Goal: Task Accomplishment & Management: Manage account settings

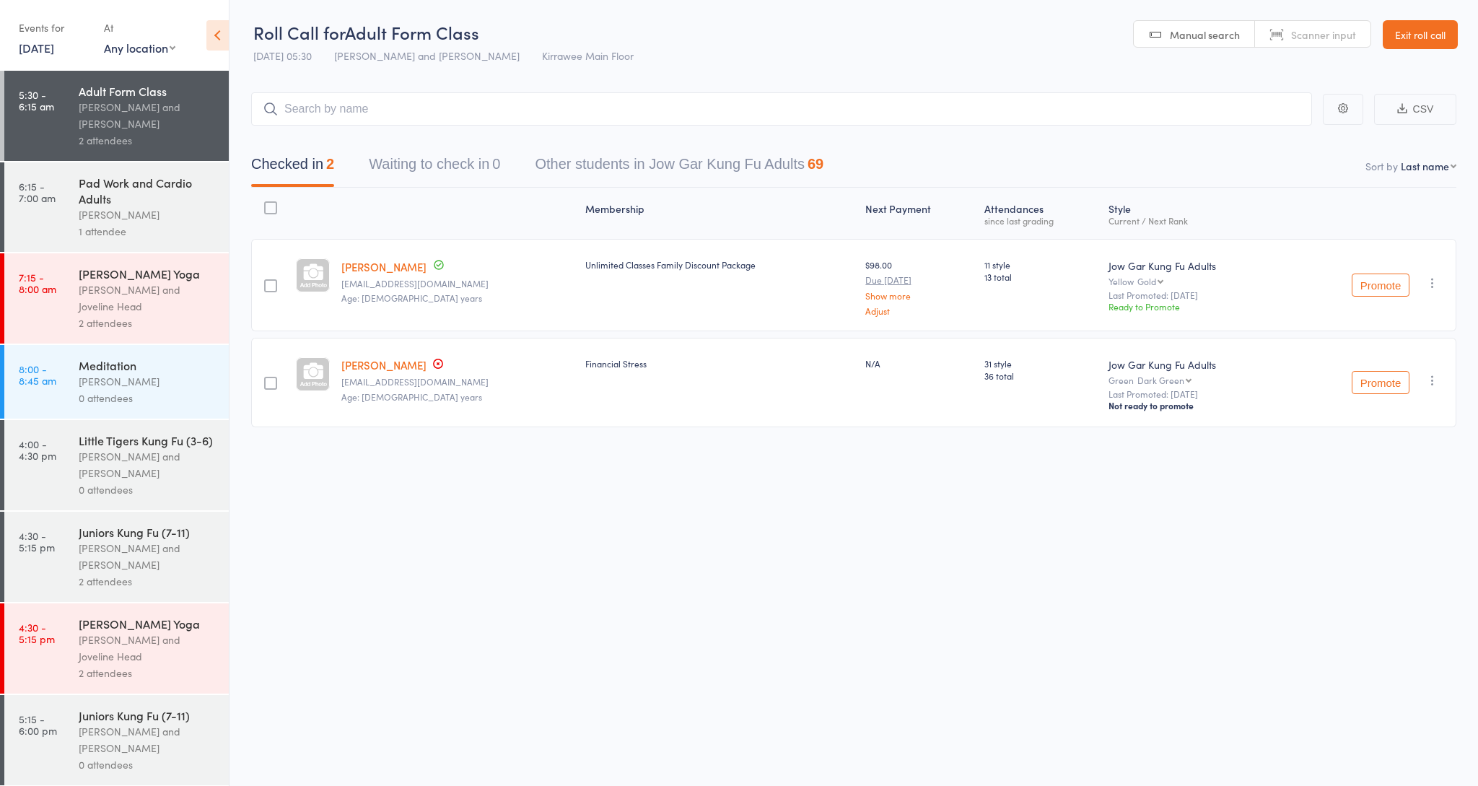
click at [135, 216] on div "[PERSON_NAME]" at bounding box center [148, 214] width 138 height 17
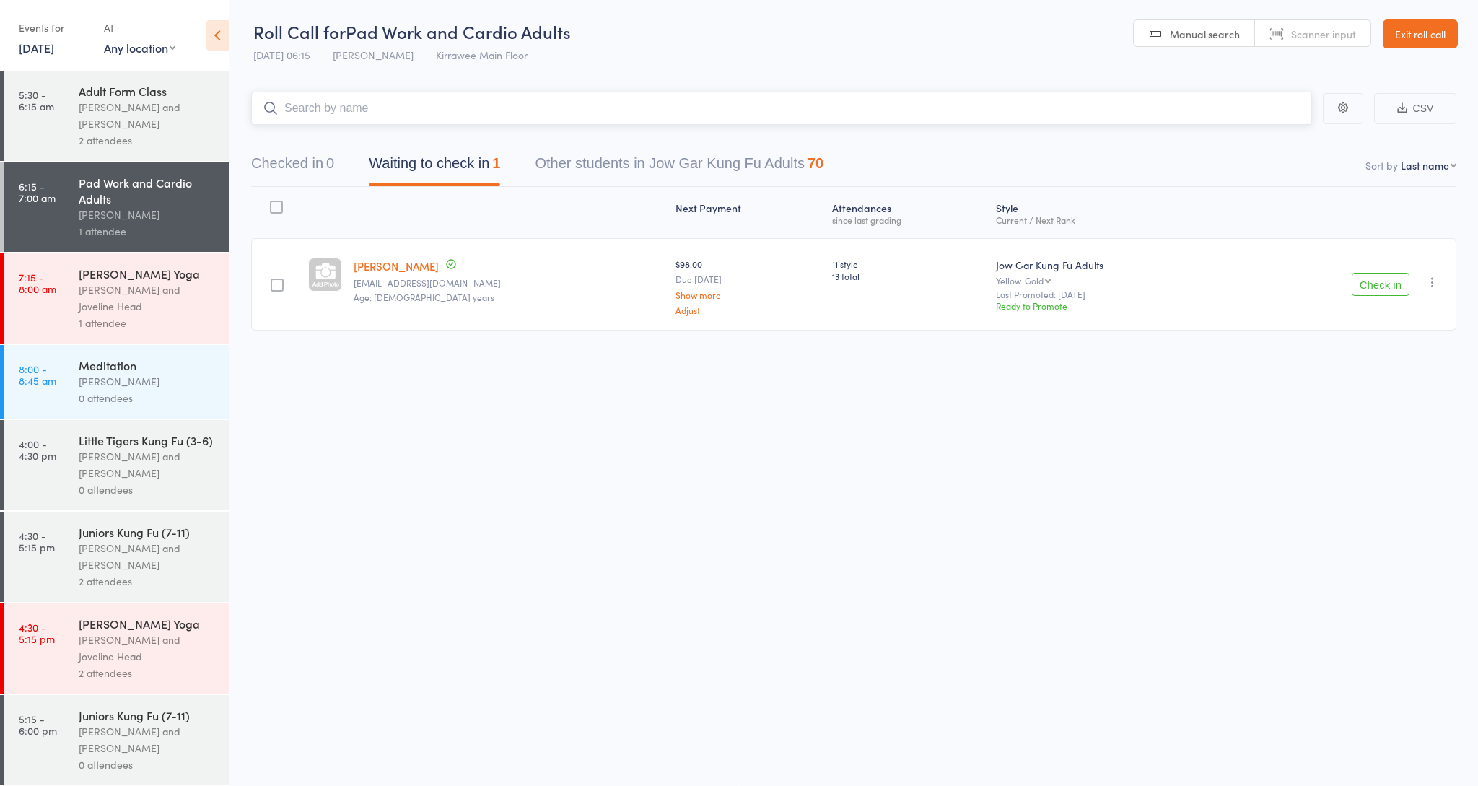
scroll to position [1, 0]
click at [1380, 286] on button "Check in" at bounding box center [1380, 284] width 58 height 23
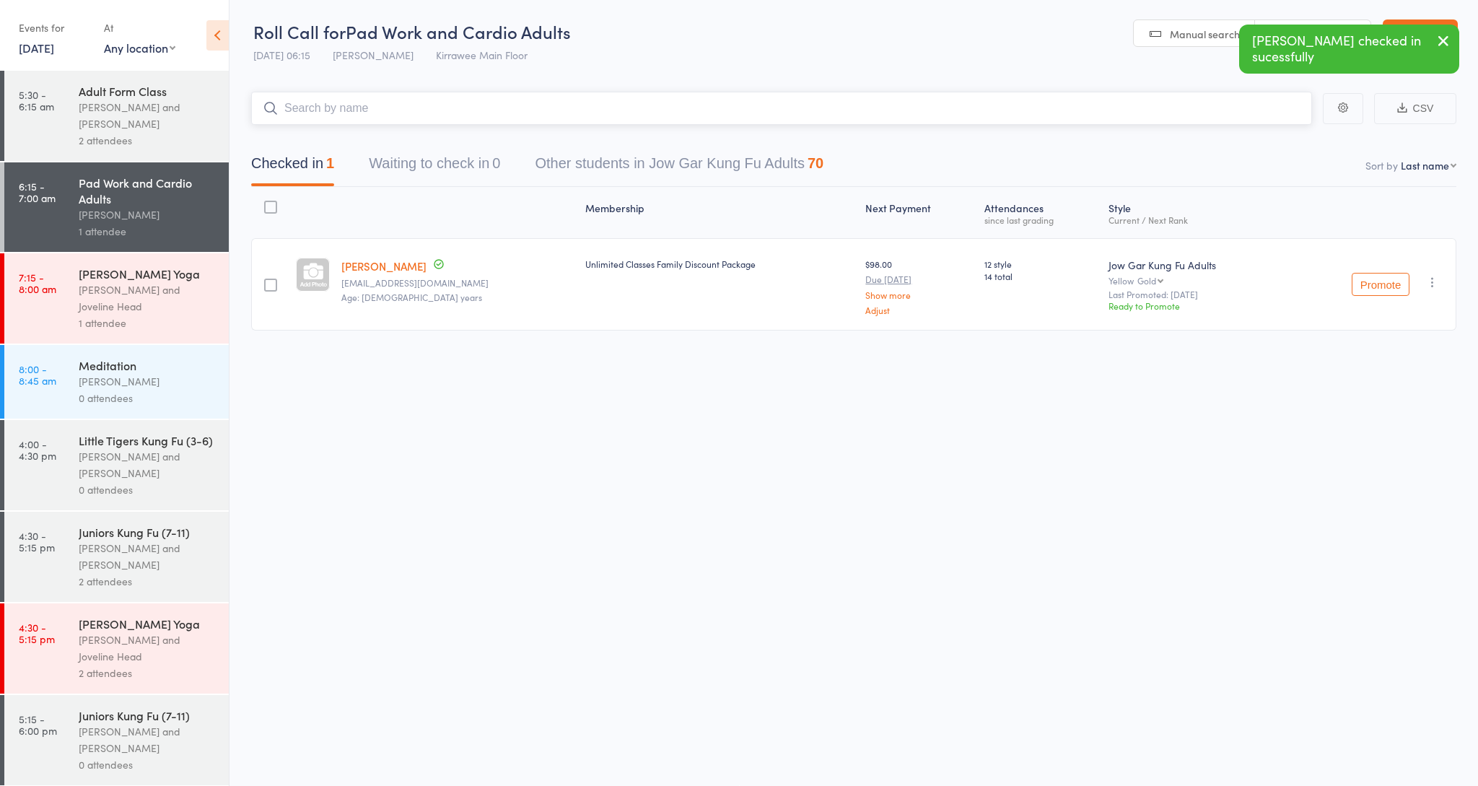
click at [377, 115] on input "search" at bounding box center [781, 108] width 1061 height 33
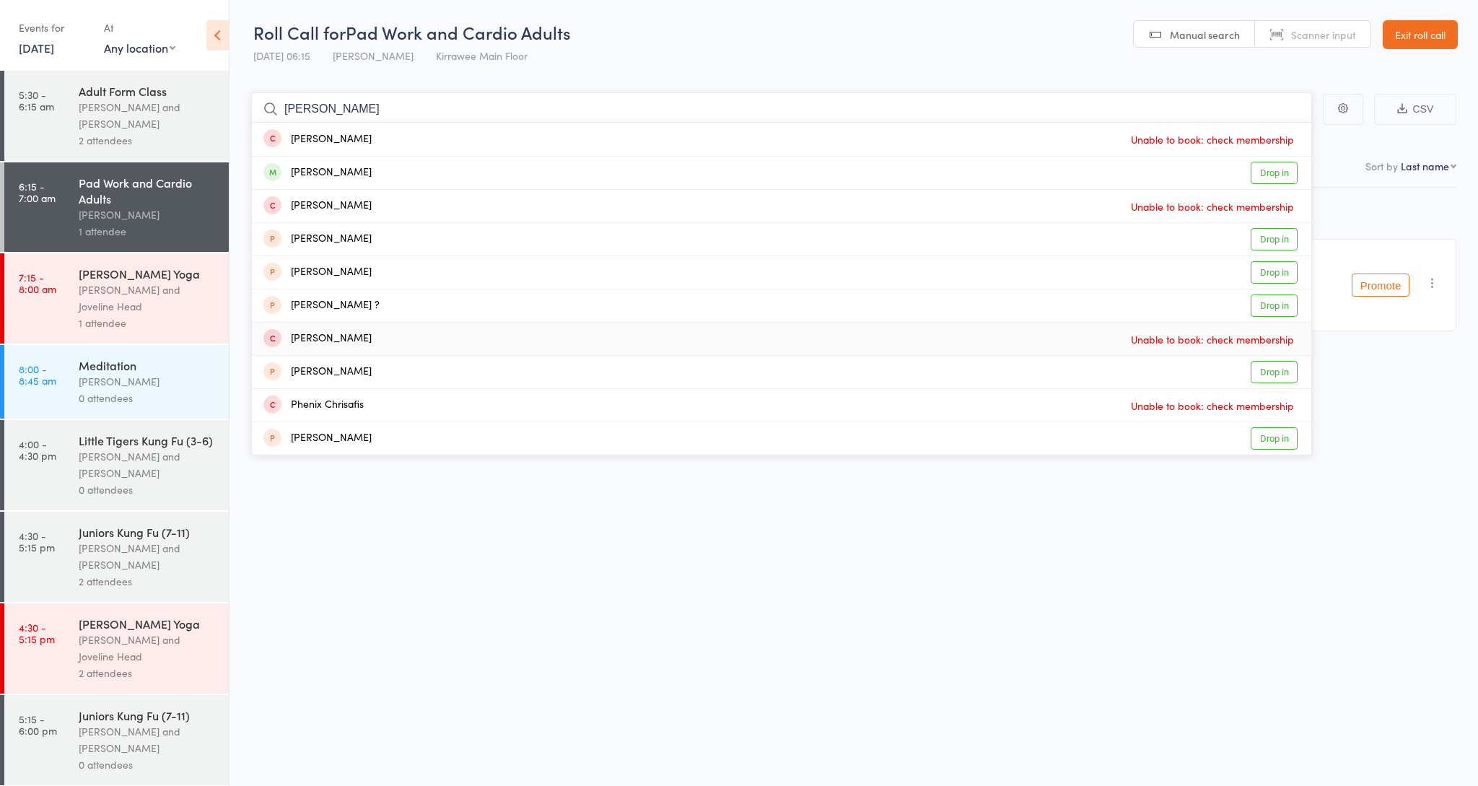
scroll to position [0, 0]
click at [336, 110] on input "Chris w" at bounding box center [781, 108] width 1061 height 33
type input "Chris wilson"
click at [384, 173] on div "Christopher Wilson Drop in" at bounding box center [781, 172] width 1059 height 32
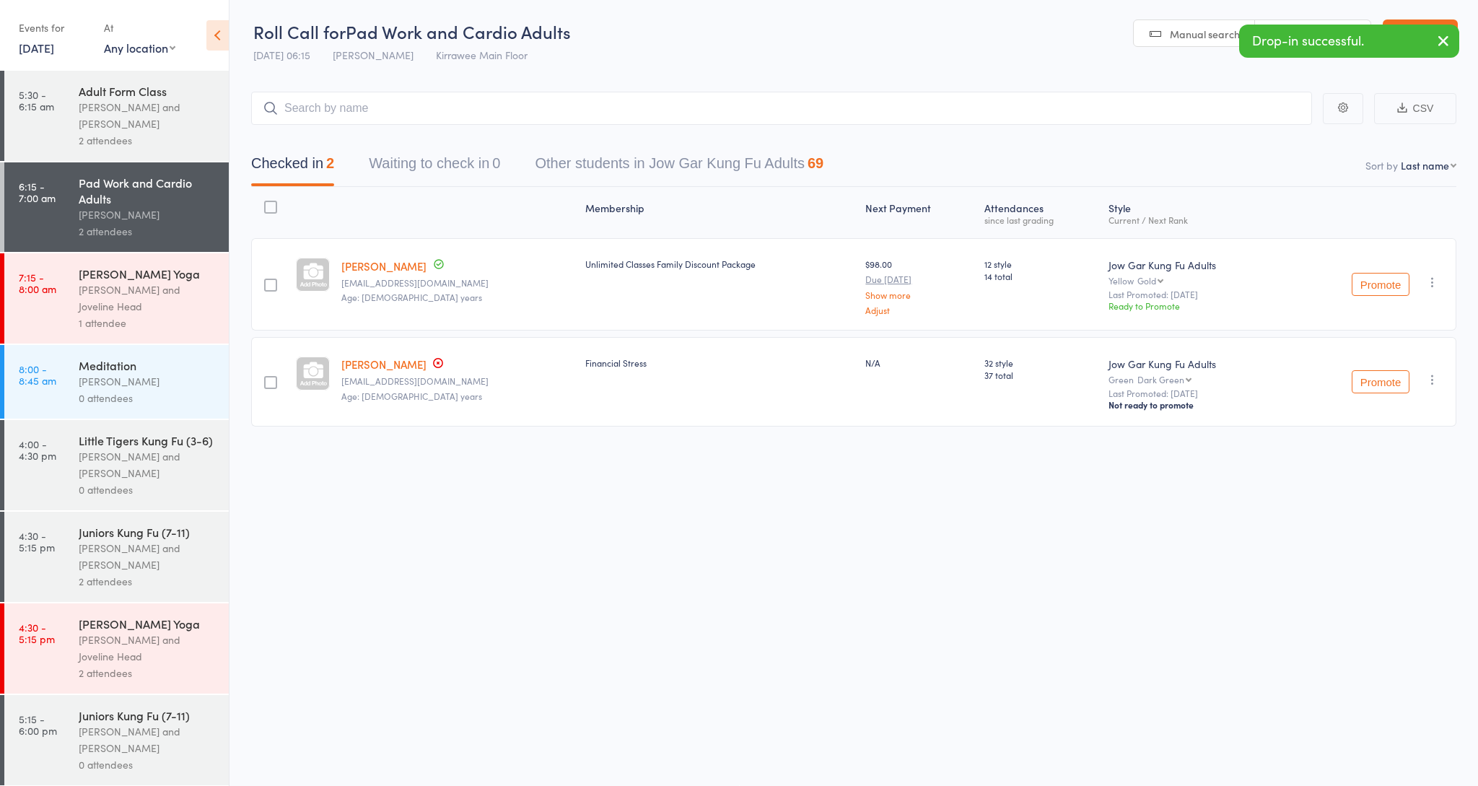
click at [107, 297] on div "[PERSON_NAME] and Joveline Head" at bounding box center [148, 297] width 138 height 33
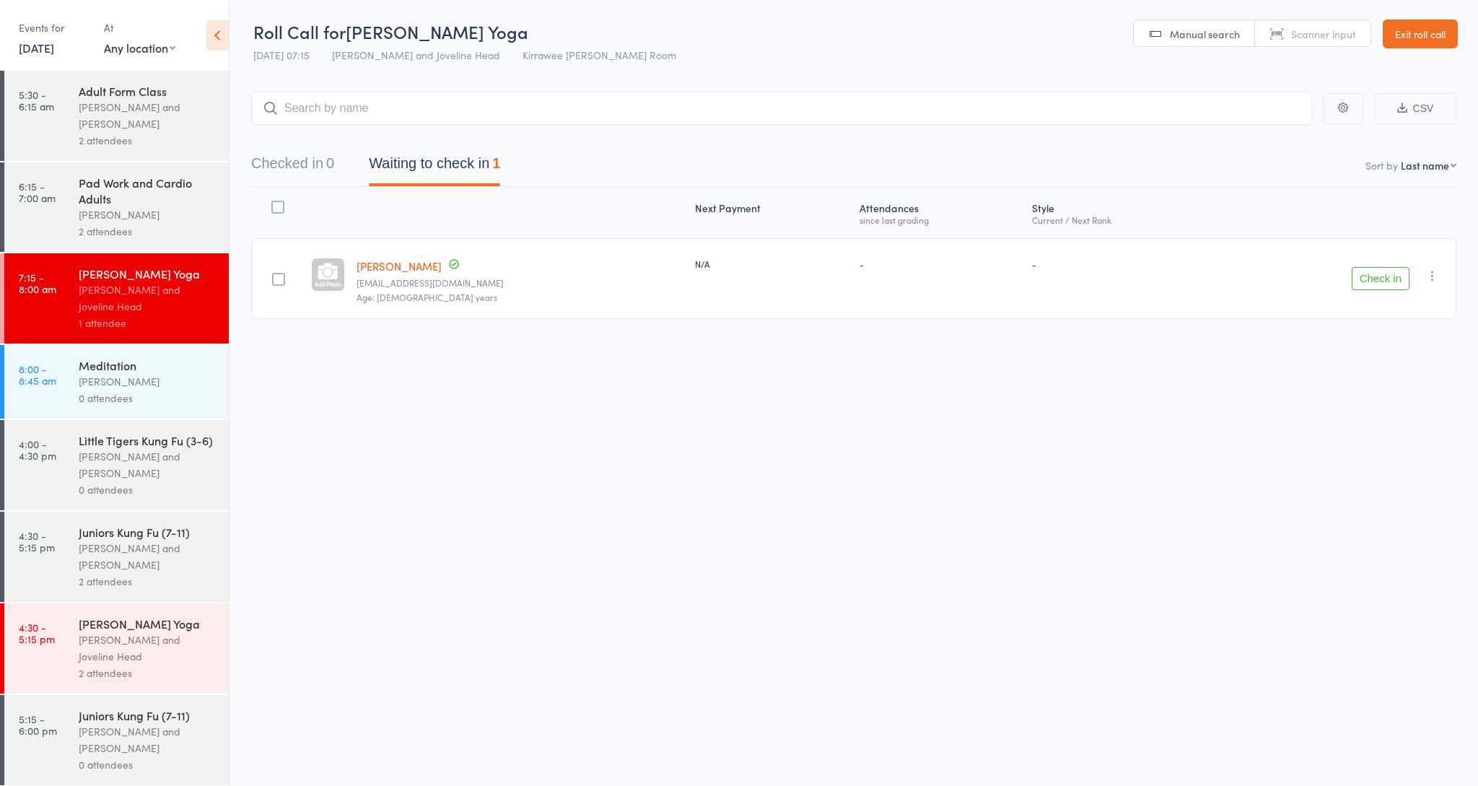
click at [98, 391] on div "0 attendees" at bounding box center [148, 398] width 138 height 17
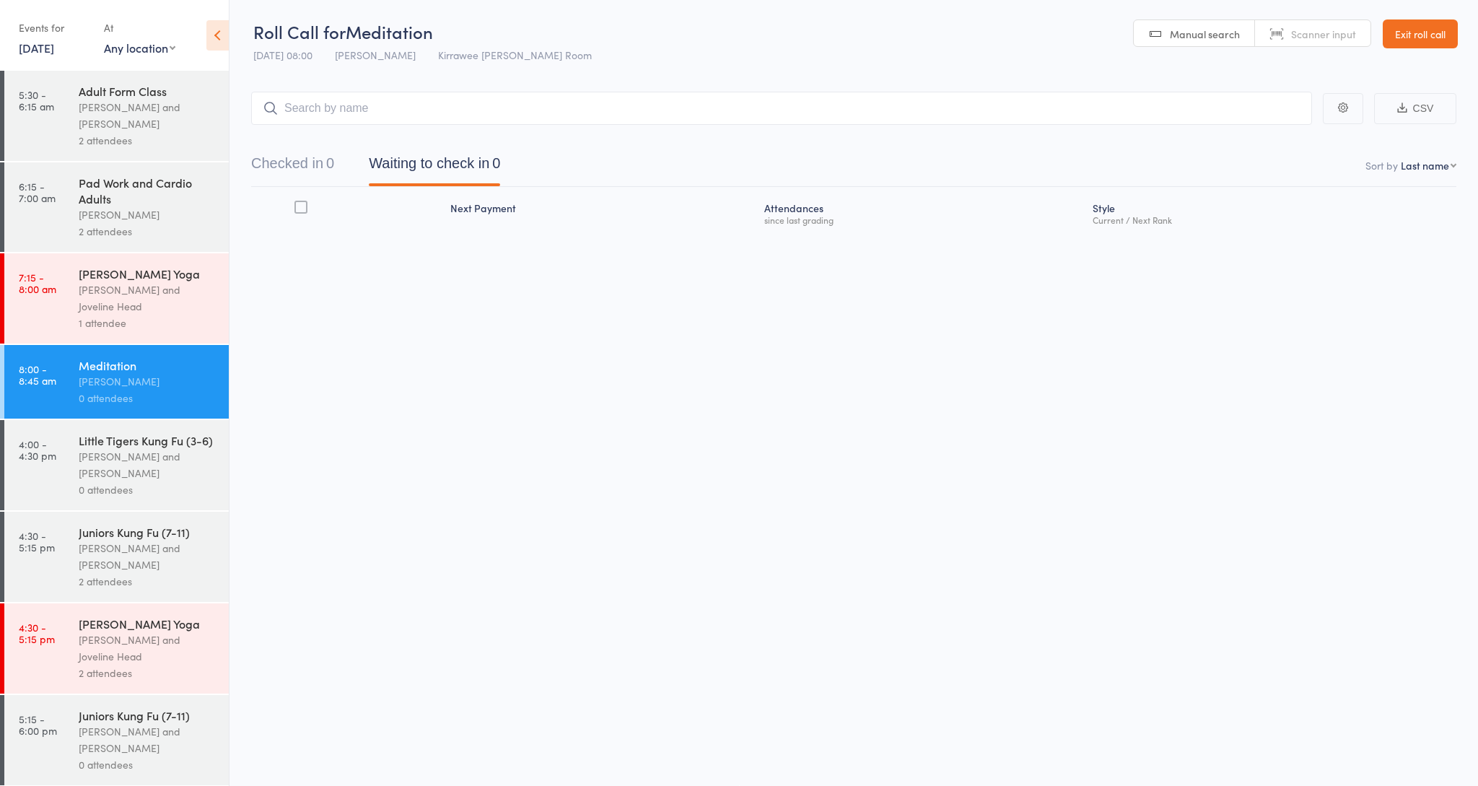
click at [155, 291] on div "[PERSON_NAME] and Joveline Head" at bounding box center [148, 297] width 138 height 33
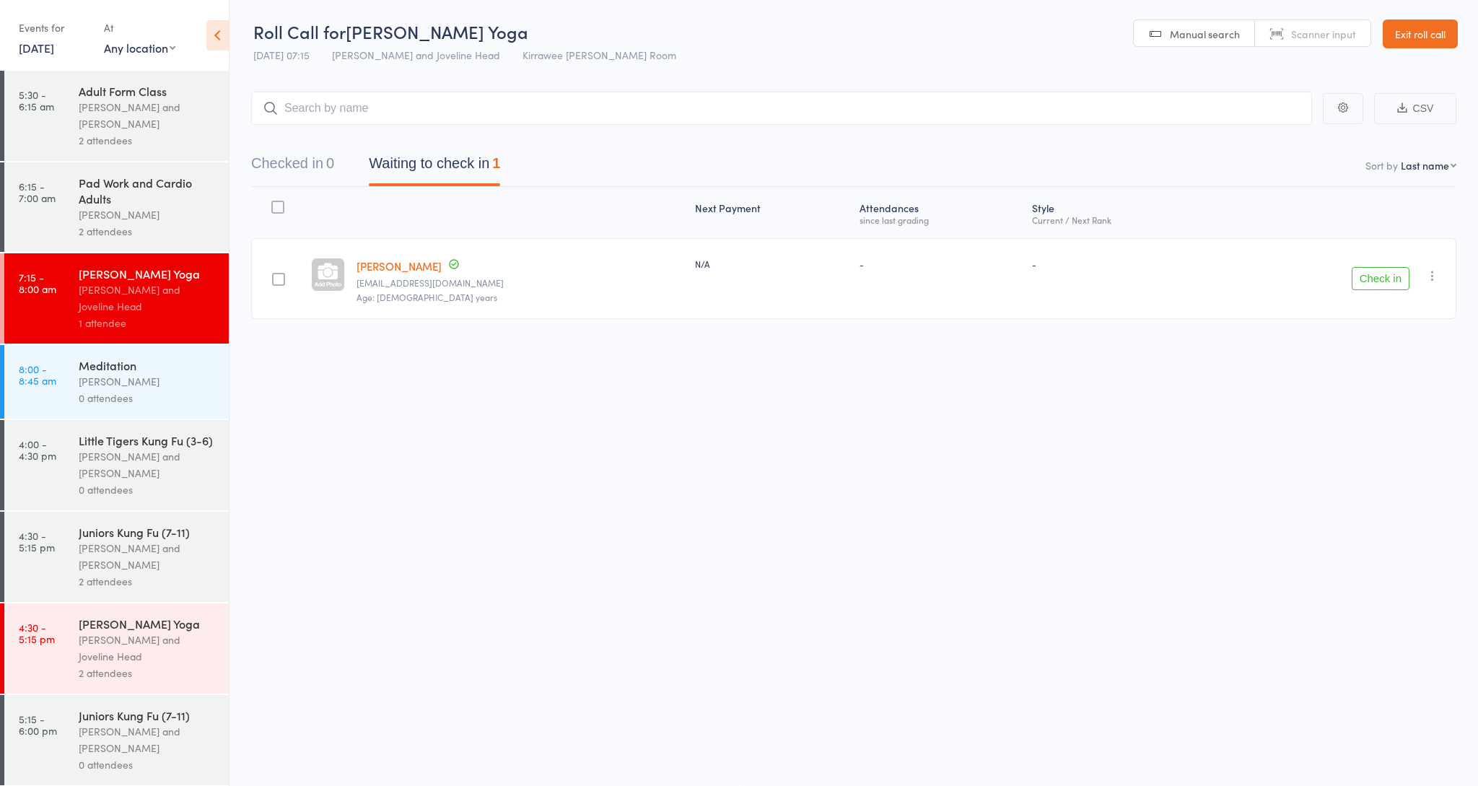
click at [139, 381] on div "[PERSON_NAME]" at bounding box center [148, 381] width 138 height 17
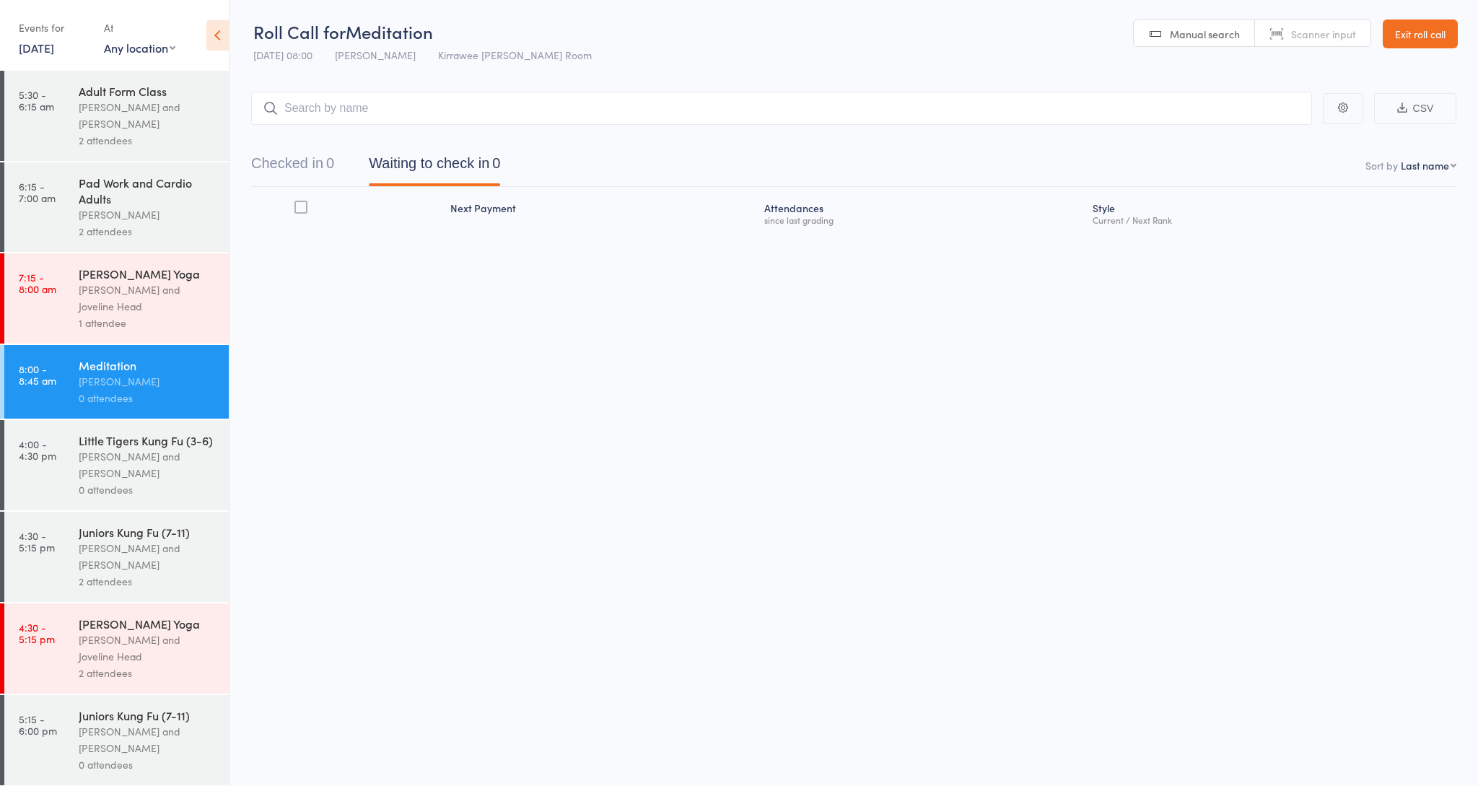
click at [131, 294] on div "[PERSON_NAME] and Joveline Head" at bounding box center [148, 297] width 138 height 33
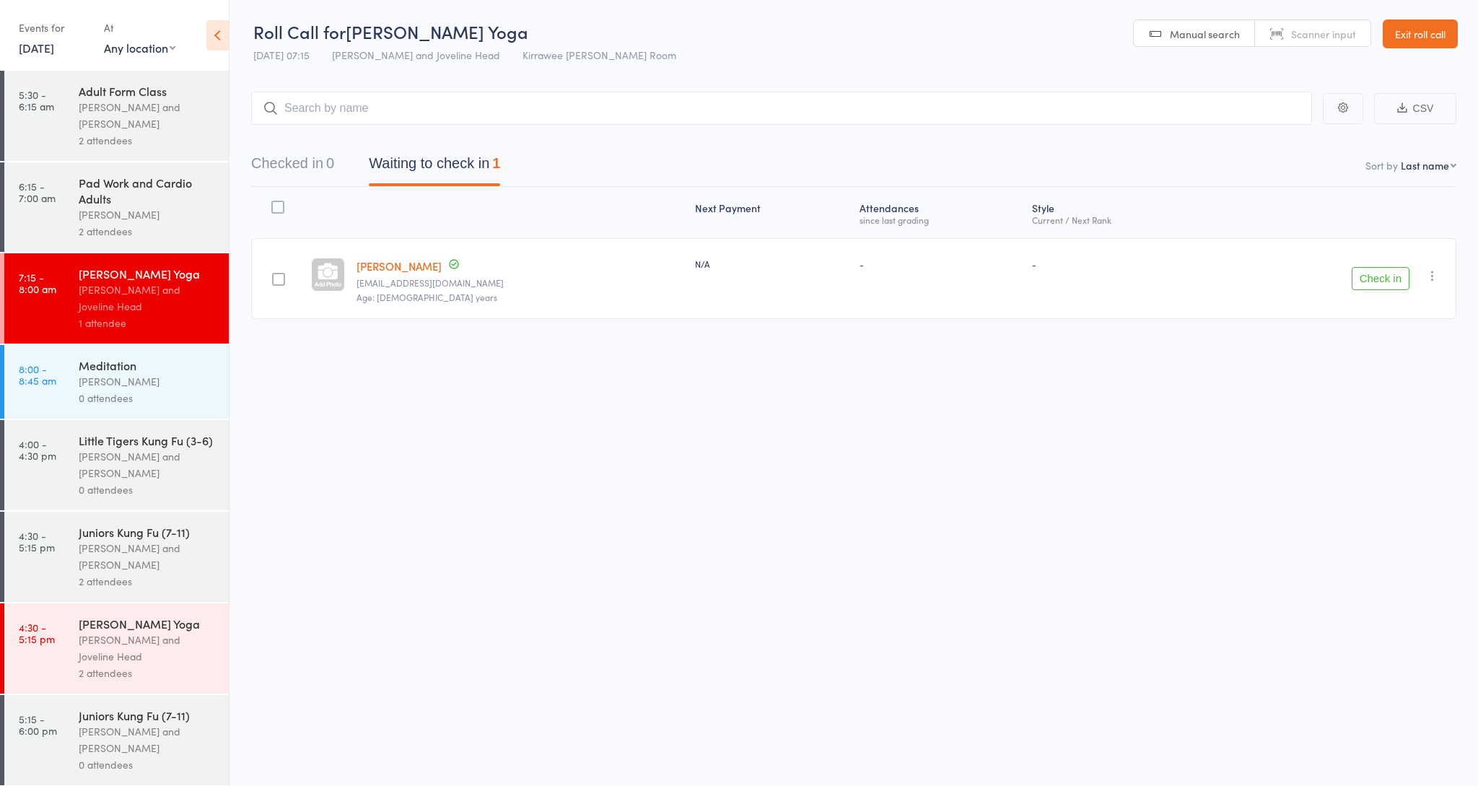
click at [100, 463] on div "[PERSON_NAME] and [PERSON_NAME]" at bounding box center [148, 464] width 138 height 33
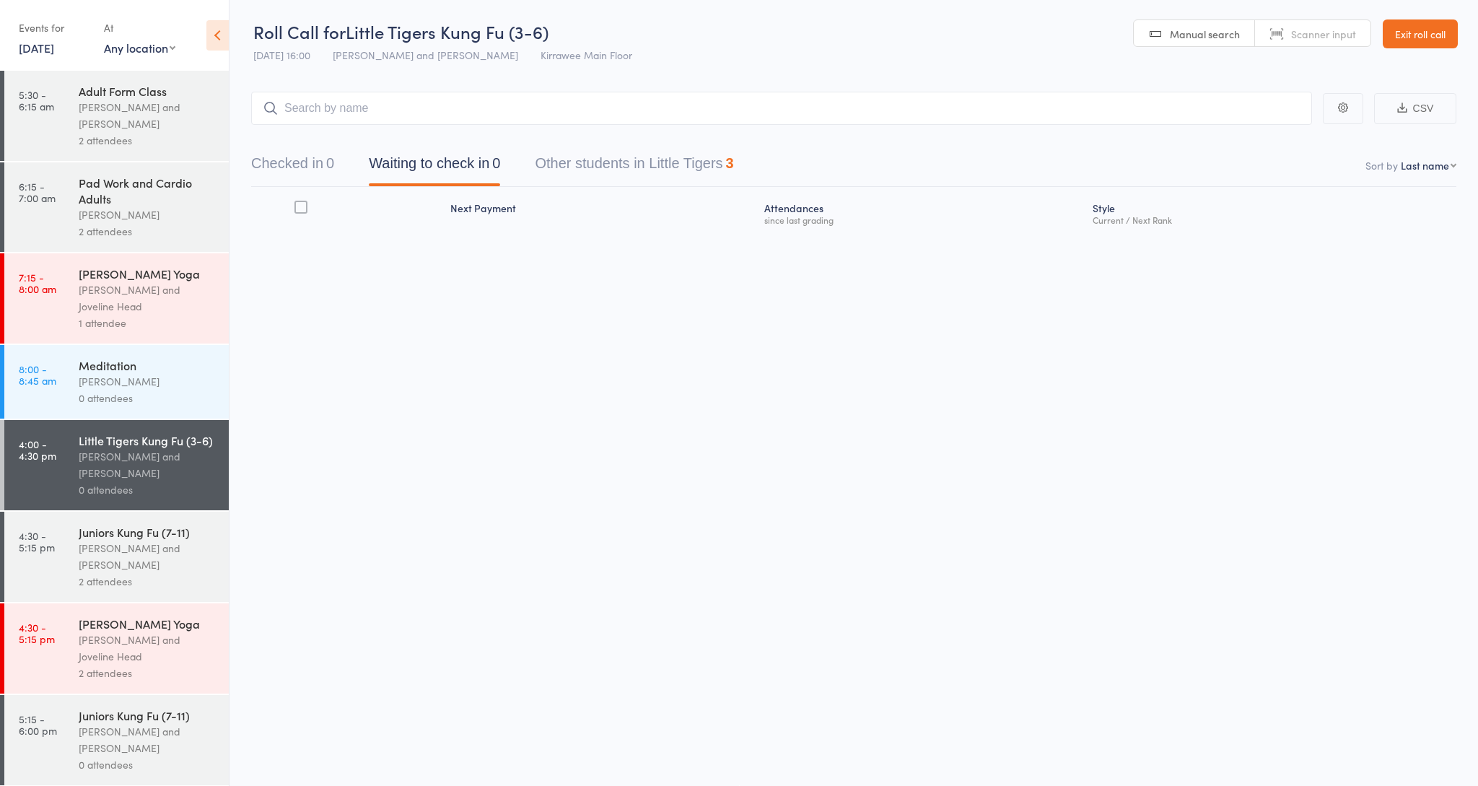
click at [147, 293] on div "[PERSON_NAME] and Joveline Head" at bounding box center [148, 297] width 138 height 33
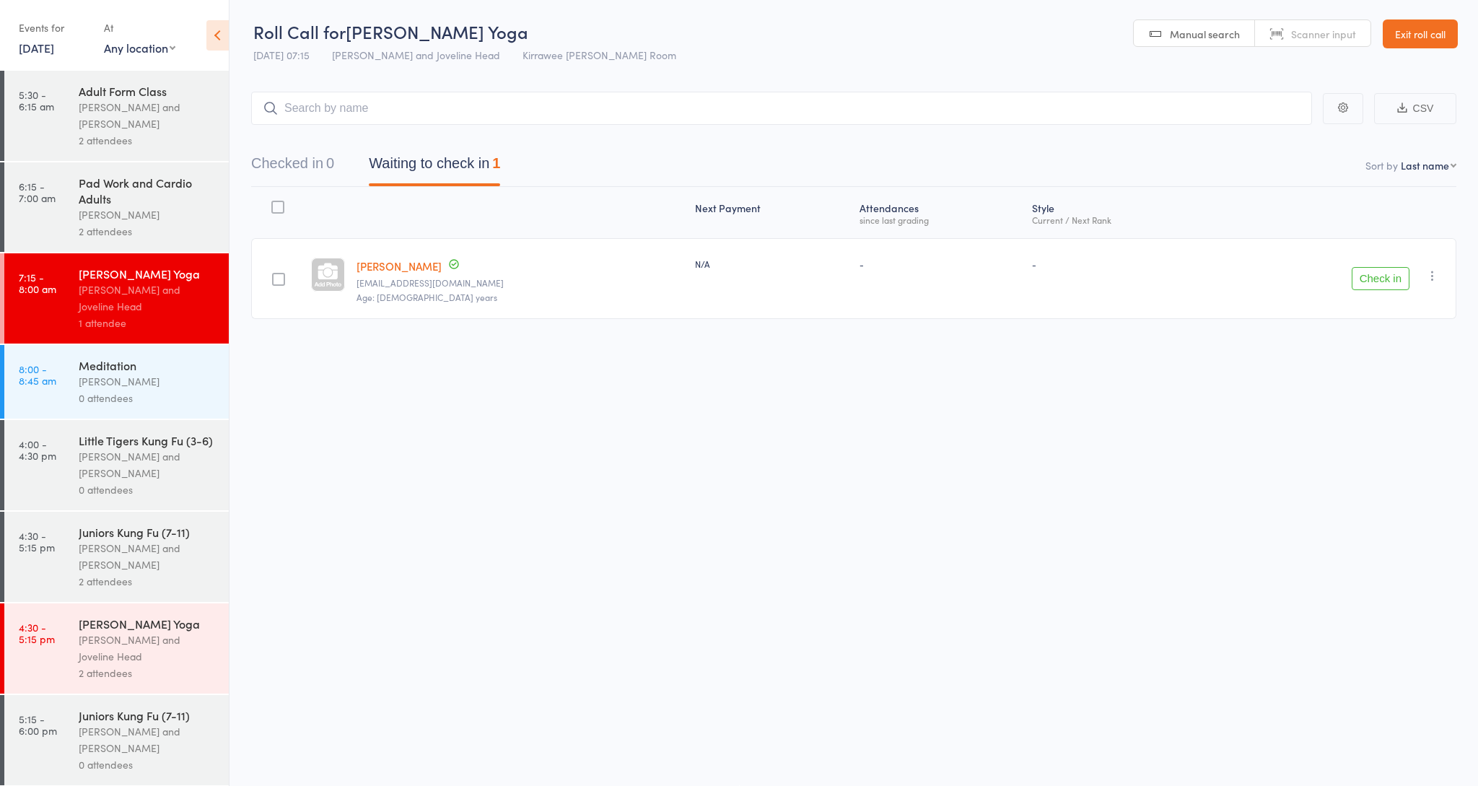
click at [1430, 35] on link "Exit roll call" at bounding box center [1420, 33] width 75 height 29
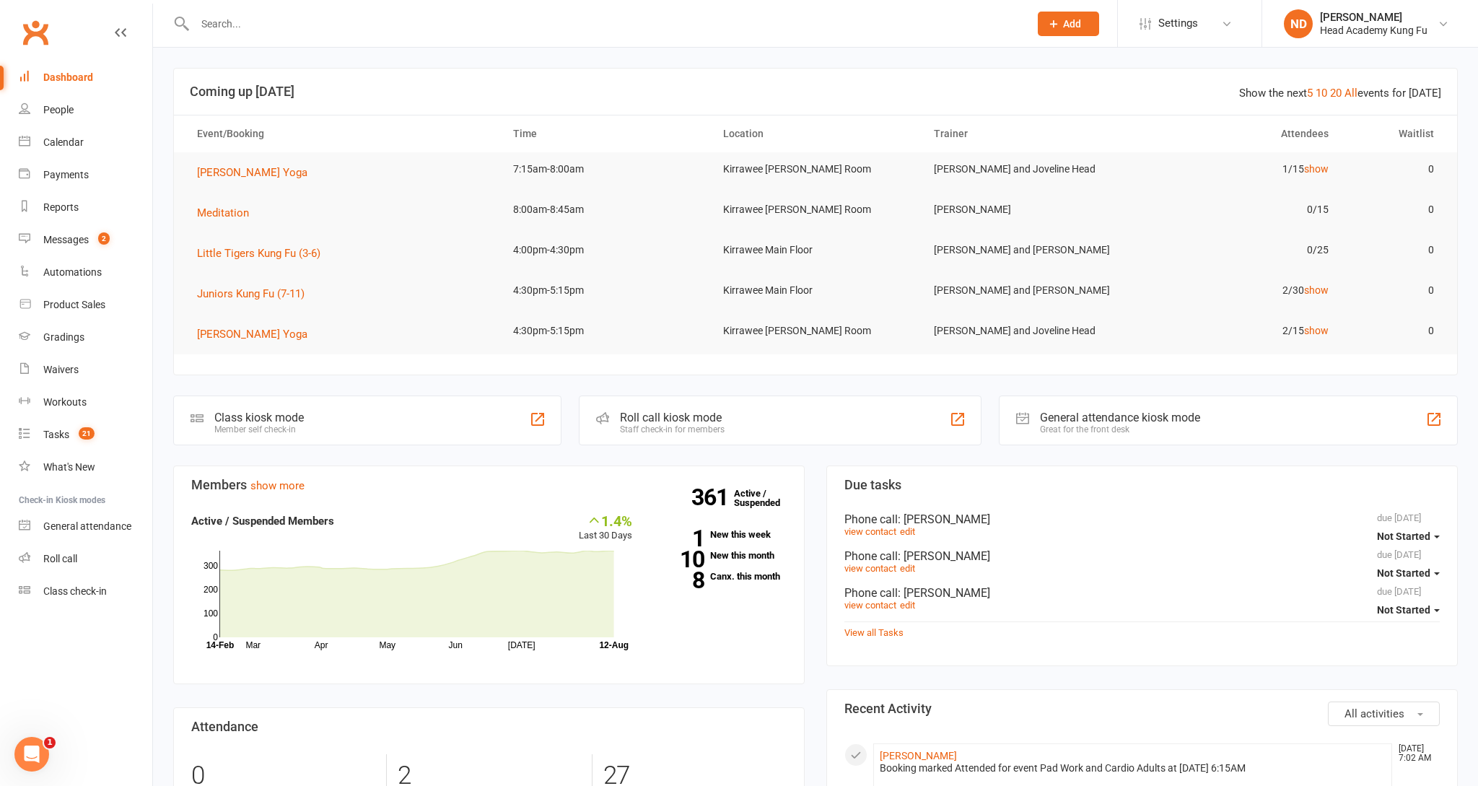
click at [331, 34] on div at bounding box center [596, 23] width 846 height 47
click at [331, 30] on input "text" at bounding box center [604, 24] width 829 height 20
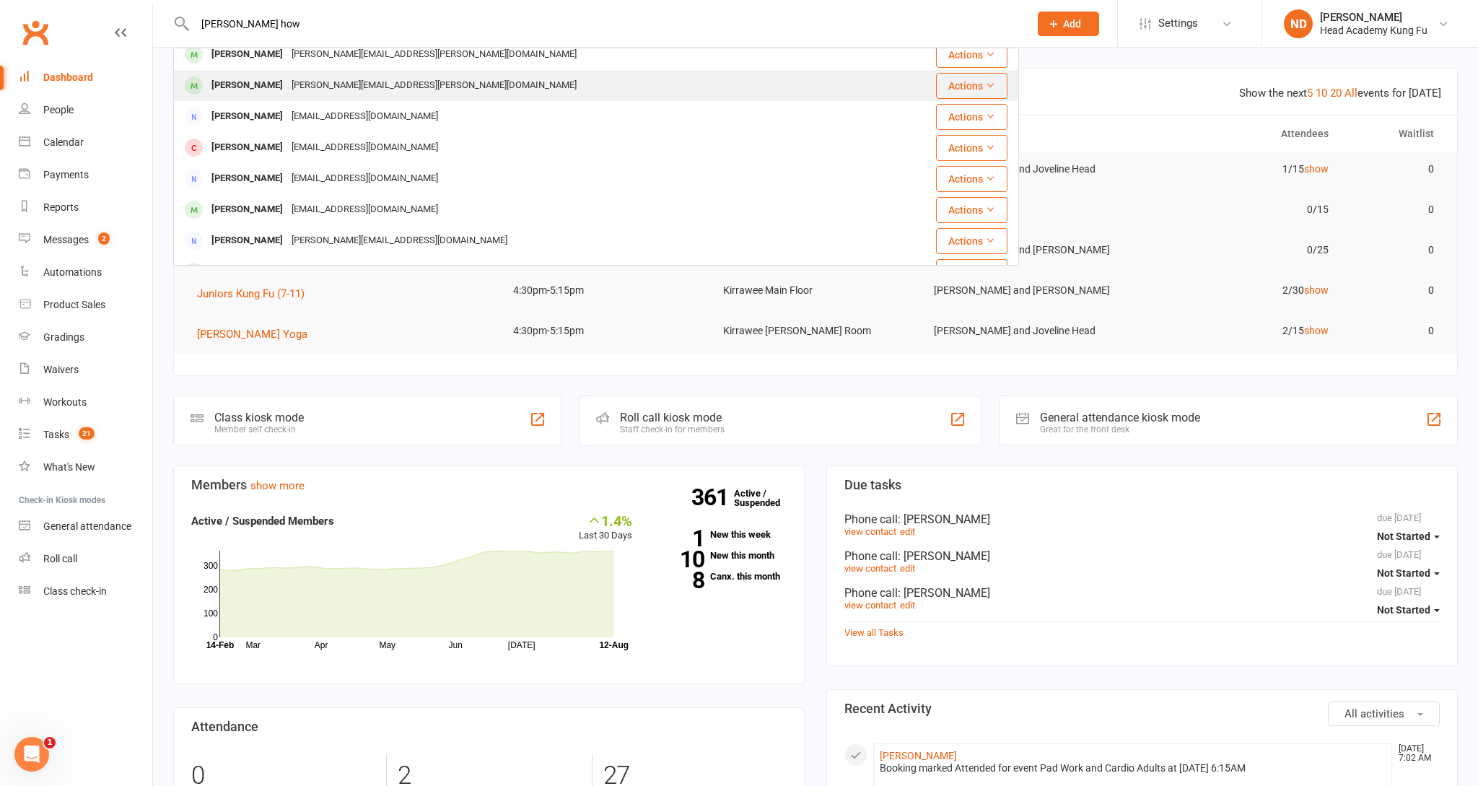
scroll to position [139, 0]
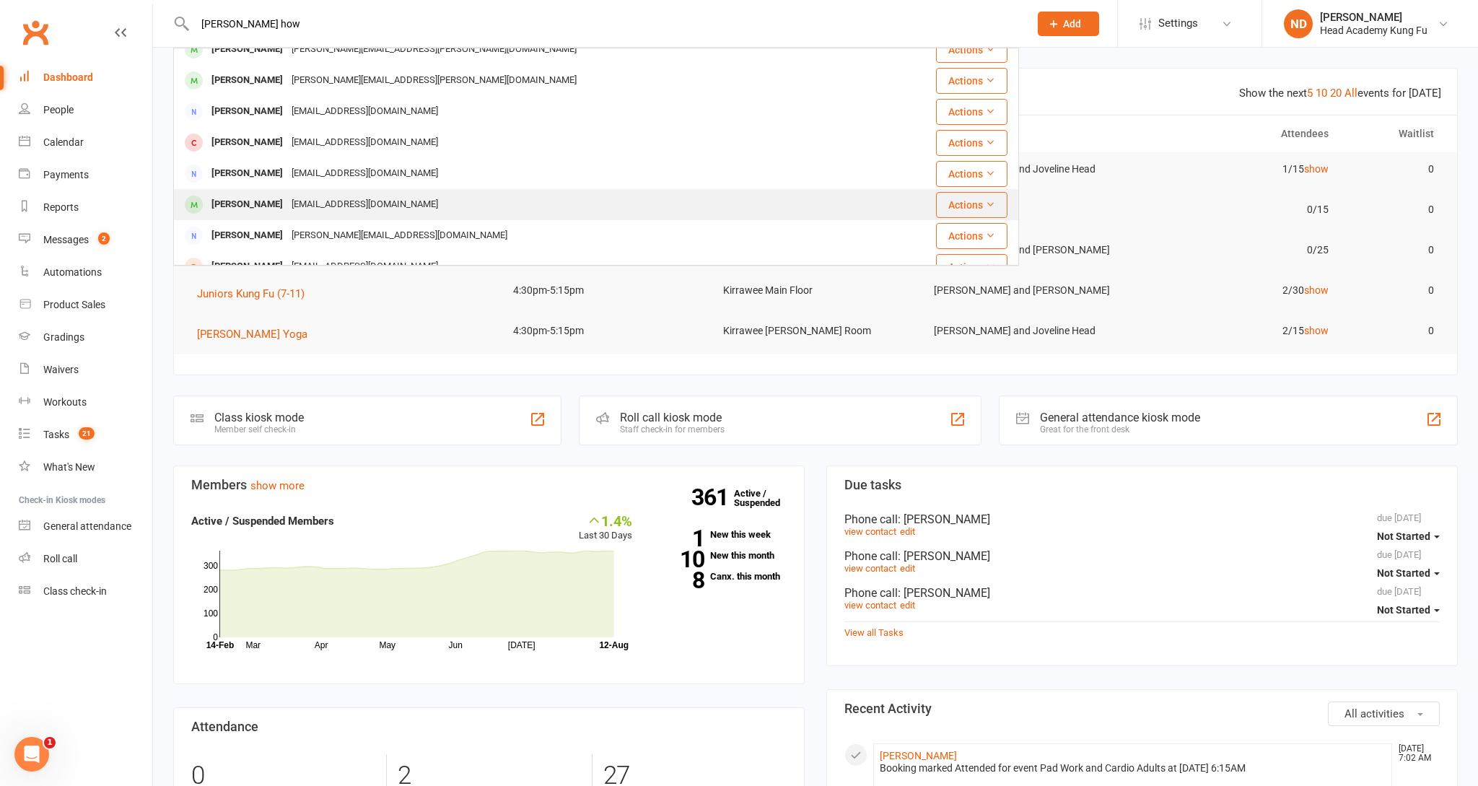
type input "Sandra how"
click at [287, 204] on div "[EMAIL_ADDRESS][DOMAIN_NAME]" at bounding box center [364, 204] width 155 height 21
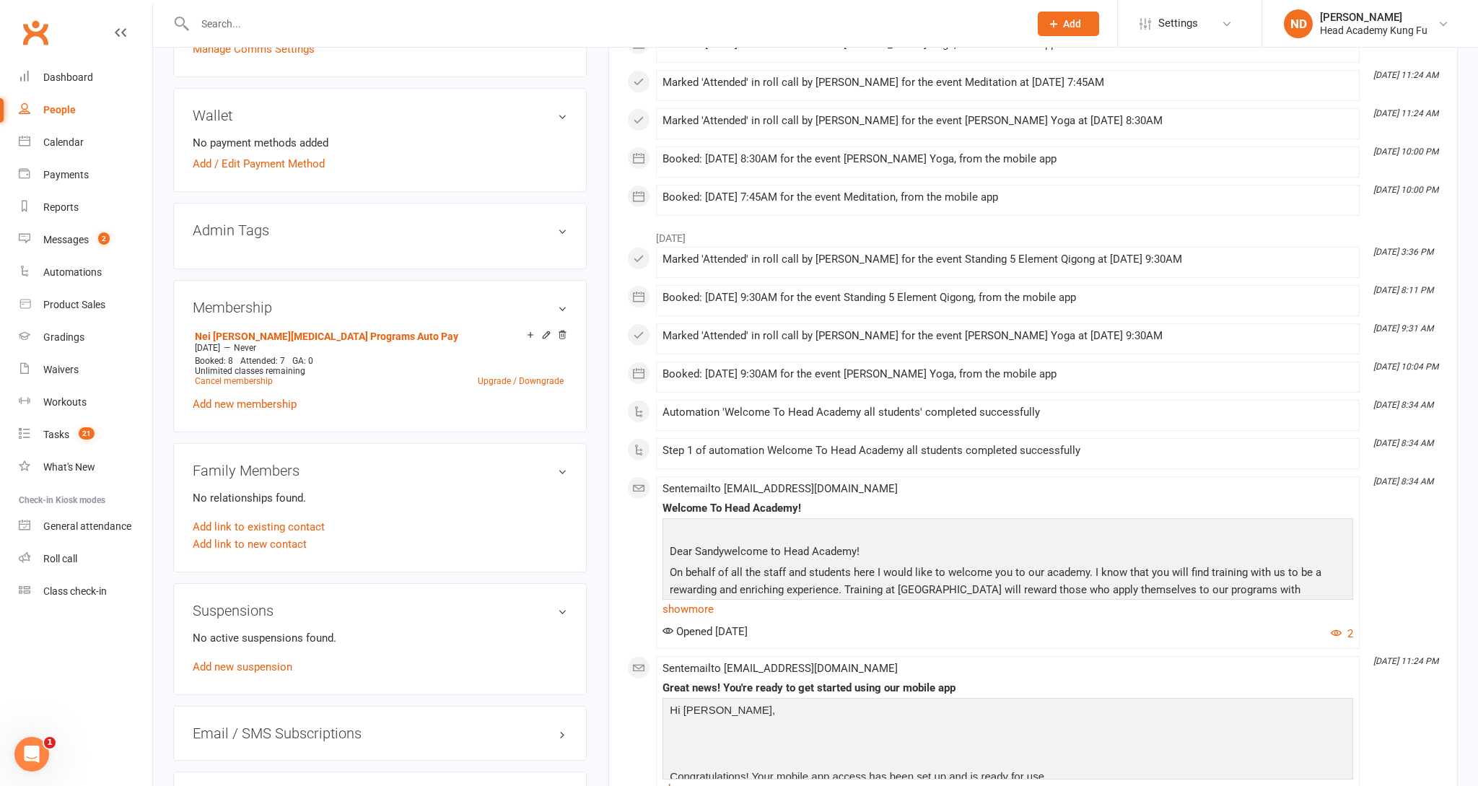
scroll to position [518, 0]
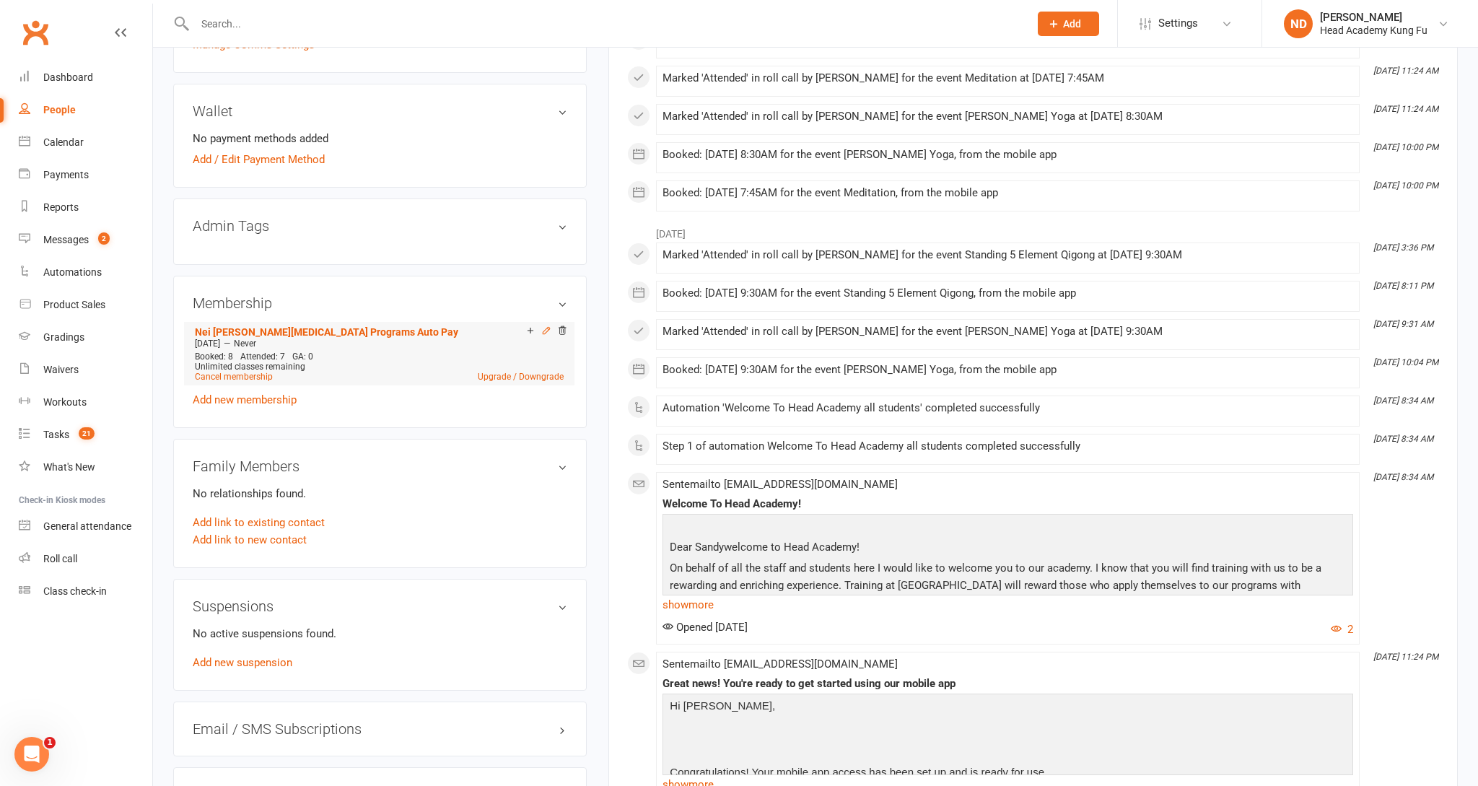
click at [546, 328] on icon at bounding box center [546, 330] width 10 height 10
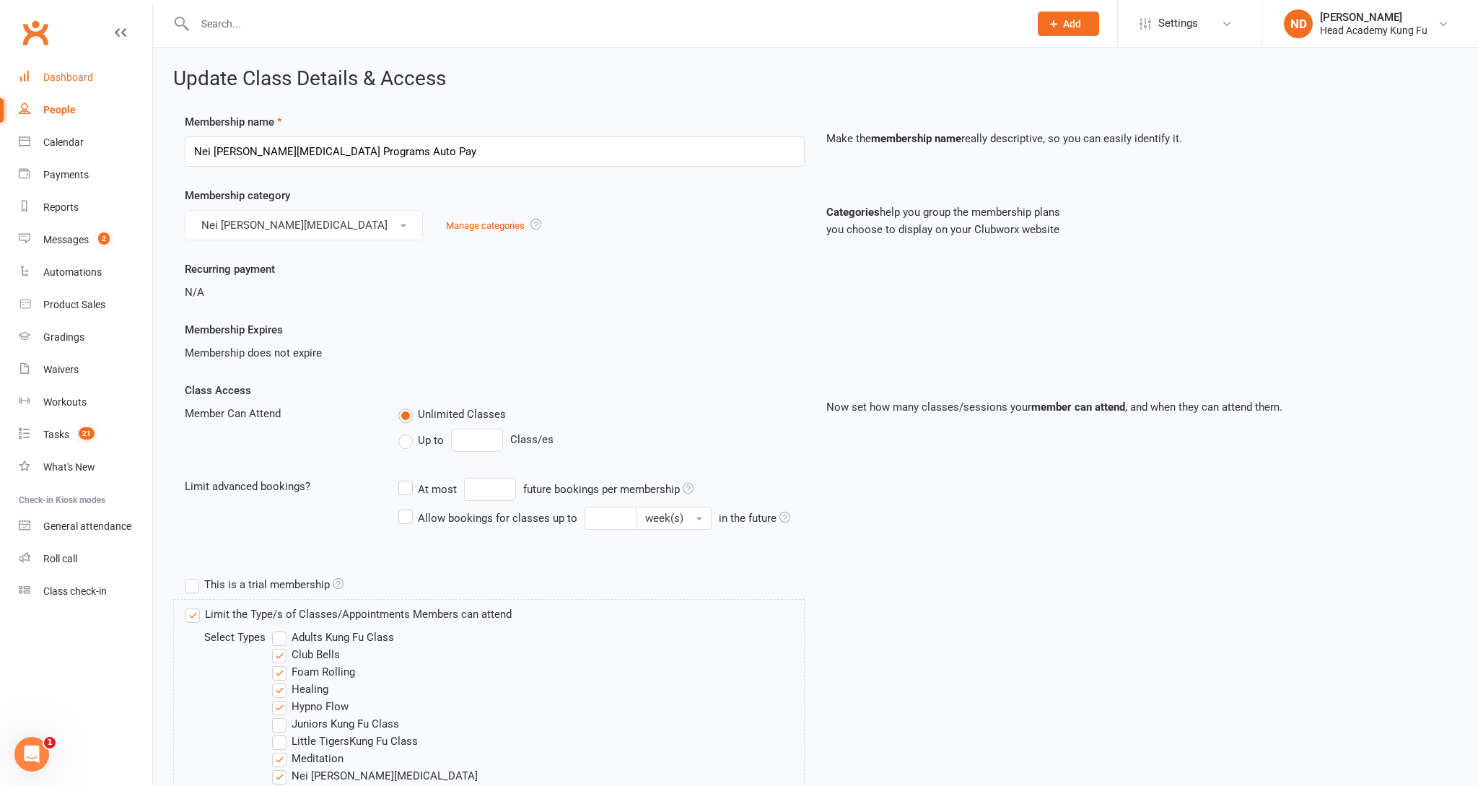
click at [66, 76] on div "Dashboard" at bounding box center [68, 77] width 50 height 12
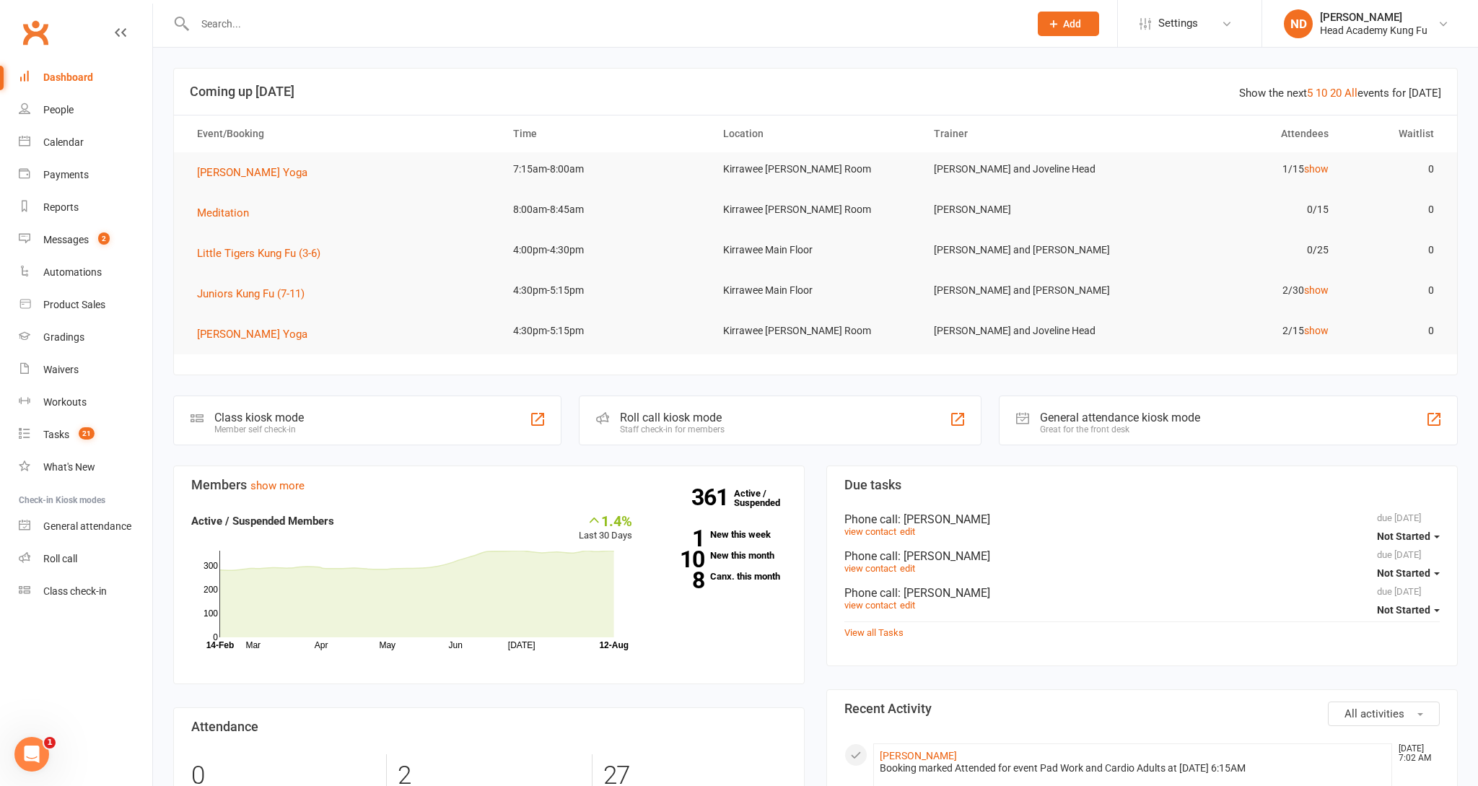
click at [68, 77] on div "Dashboard" at bounding box center [68, 77] width 50 height 12
click at [72, 235] on div "Messages" at bounding box center [65, 240] width 45 height 12
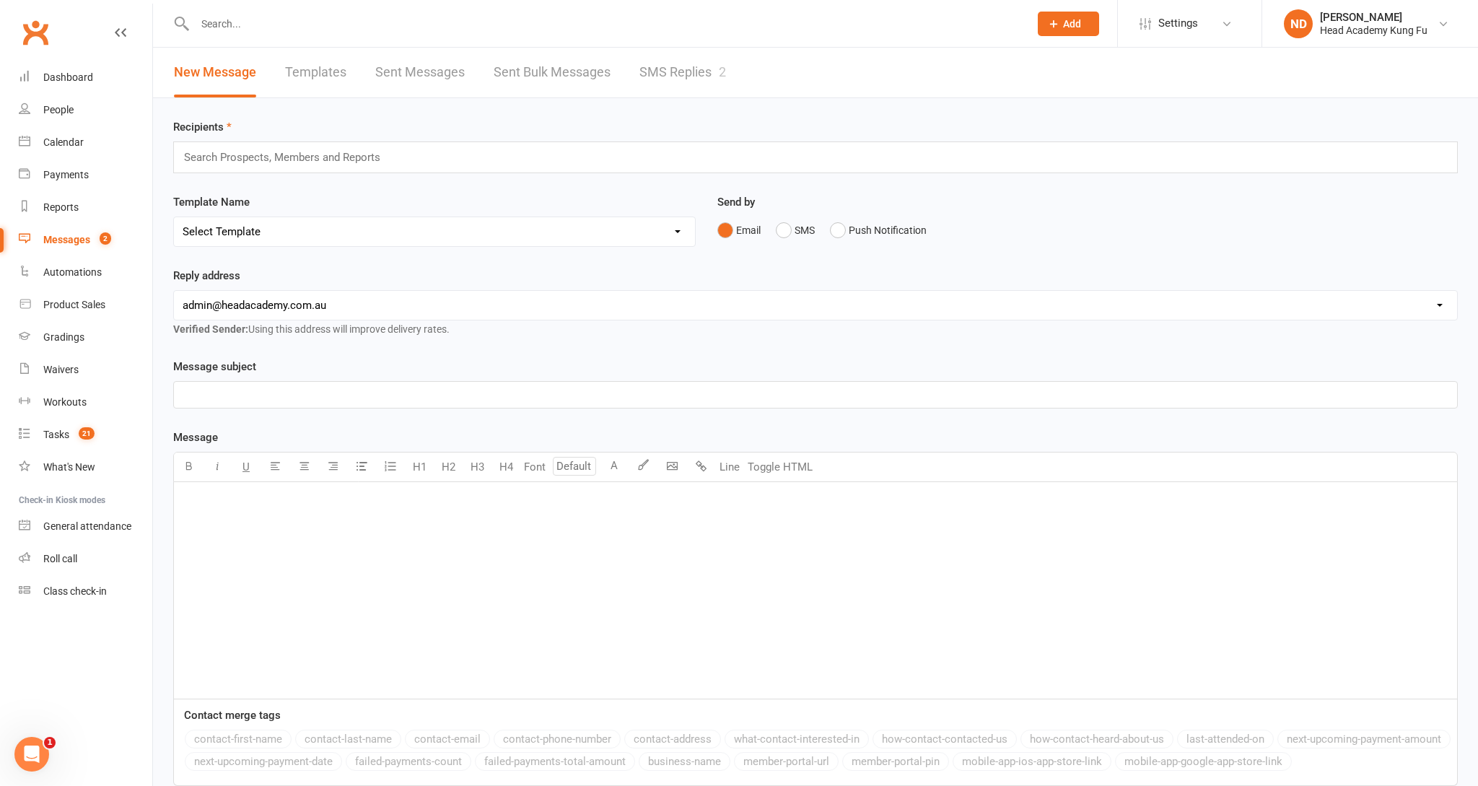
click at [678, 75] on link "SMS Replies 2" at bounding box center [682, 73] width 87 height 50
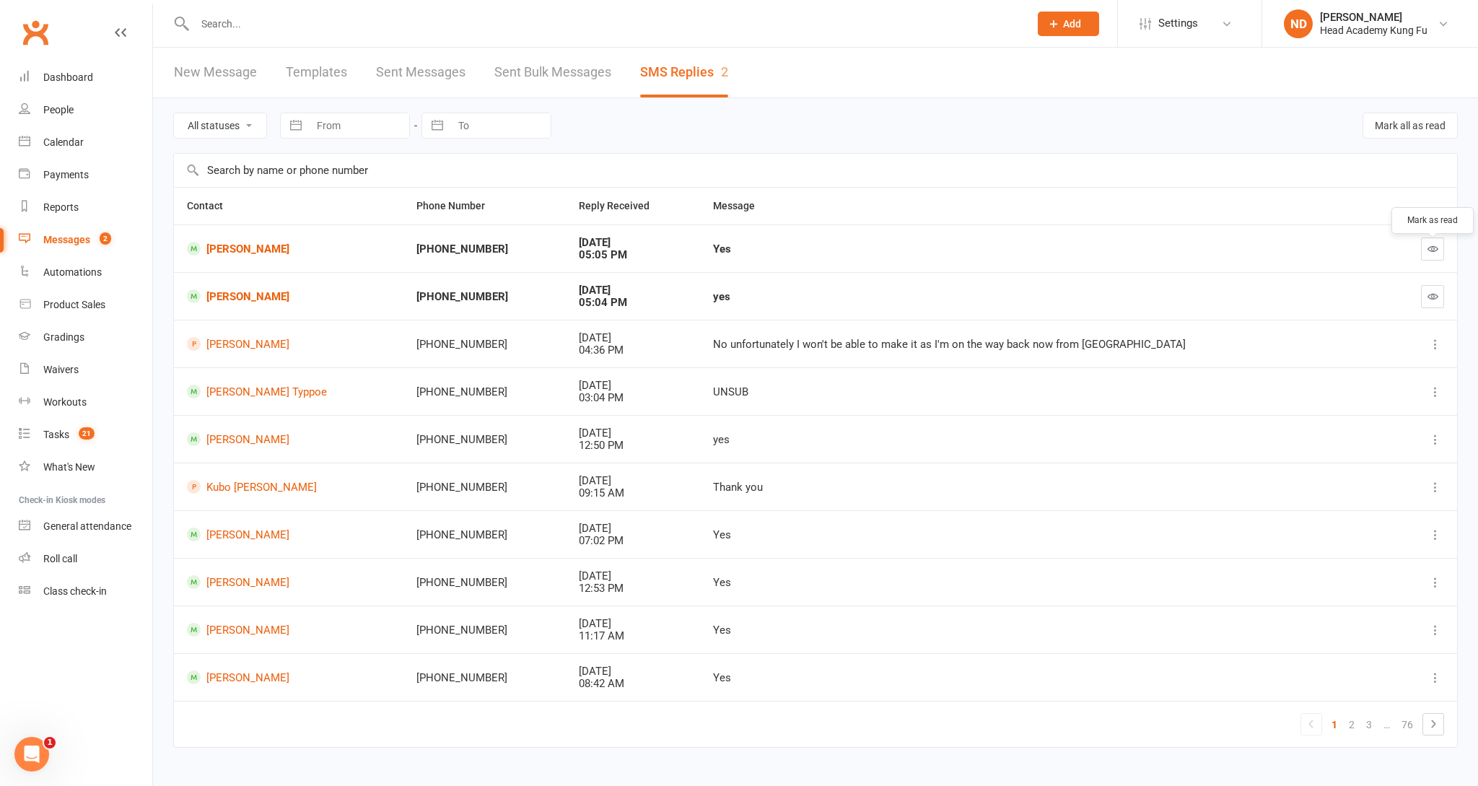
click at [1434, 249] on icon "button" at bounding box center [1432, 248] width 11 height 11
click at [1429, 302] on icon "button" at bounding box center [1432, 296] width 11 height 11
click at [66, 71] on div "Dashboard" at bounding box center [68, 77] width 50 height 12
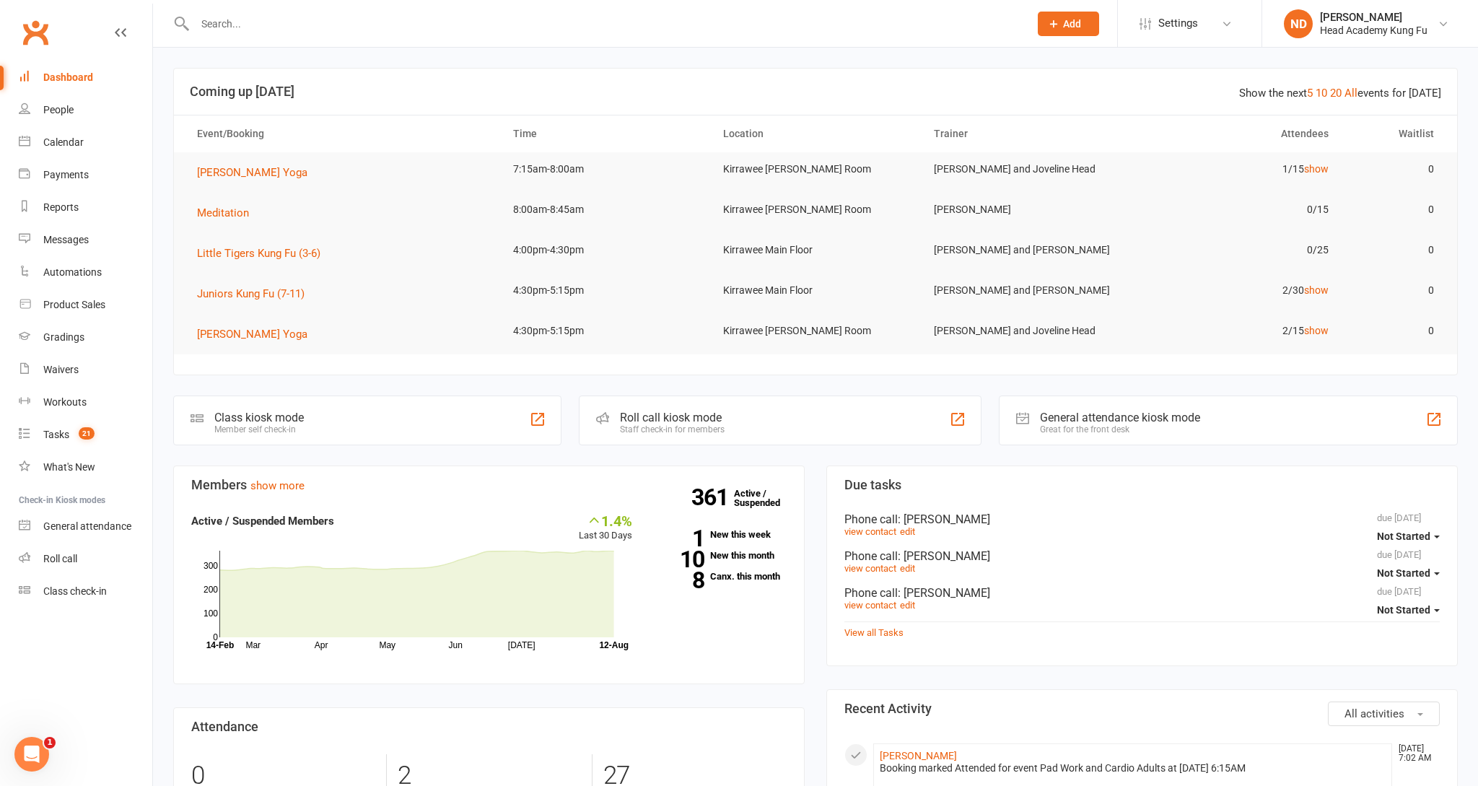
click at [71, 140] on div "Calendar" at bounding box center [63, 142] width 40 height 12
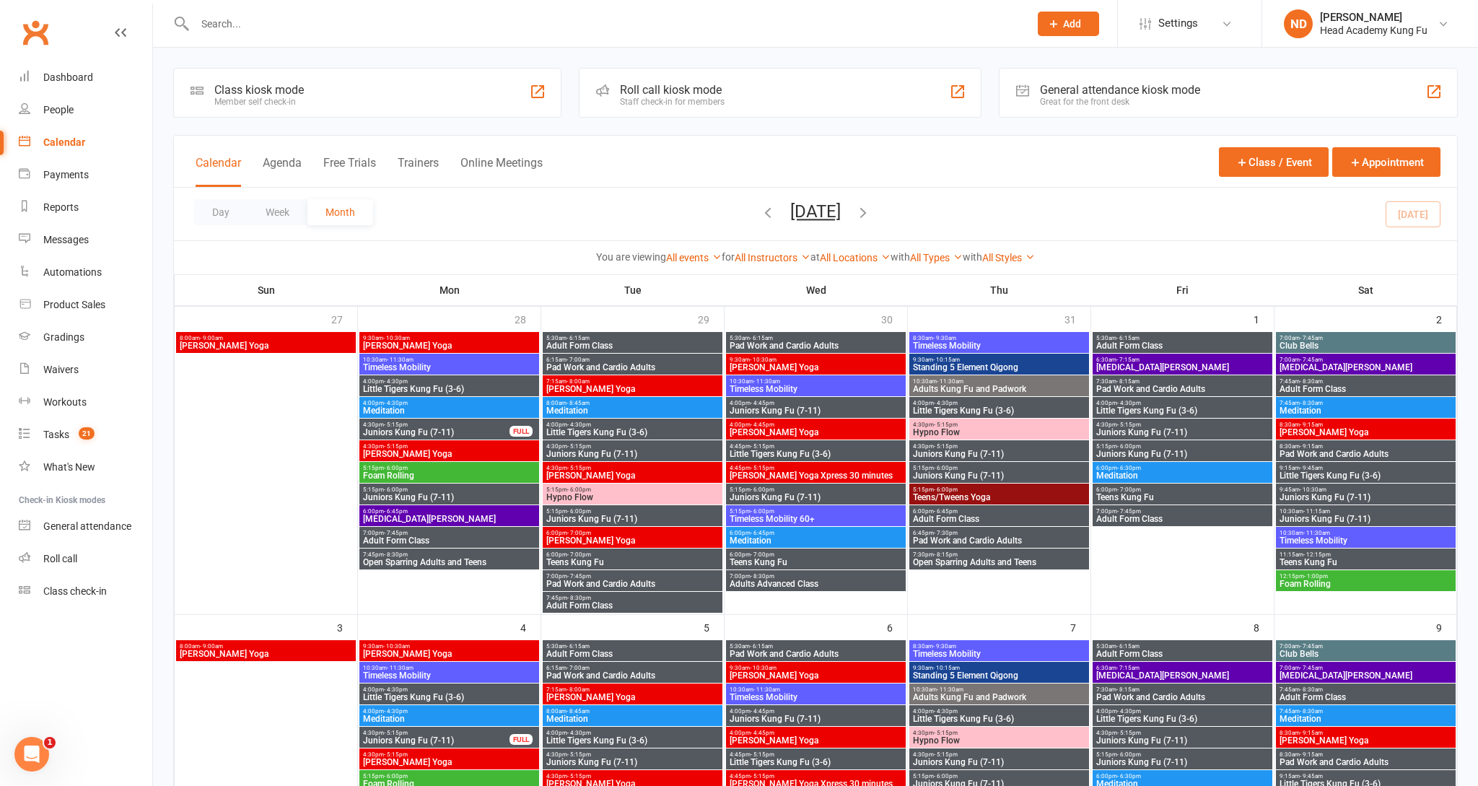
click at [703, 92] on div "Roll call kiosk mode" at bounding box center [672, 90] width 105 height 14
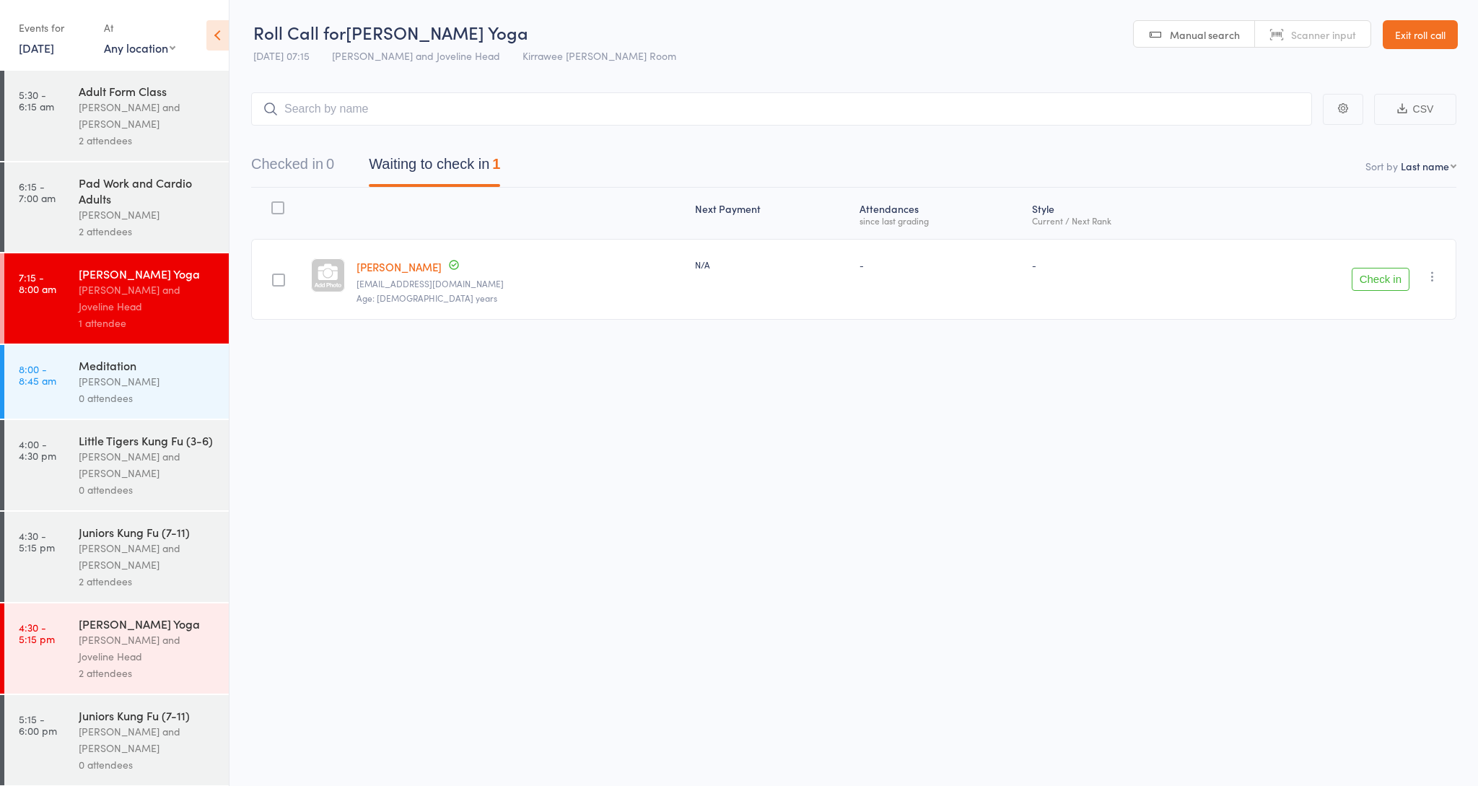
click at [401, 110] on input "search" at bounding box center [781, 108] width 1061 height 33
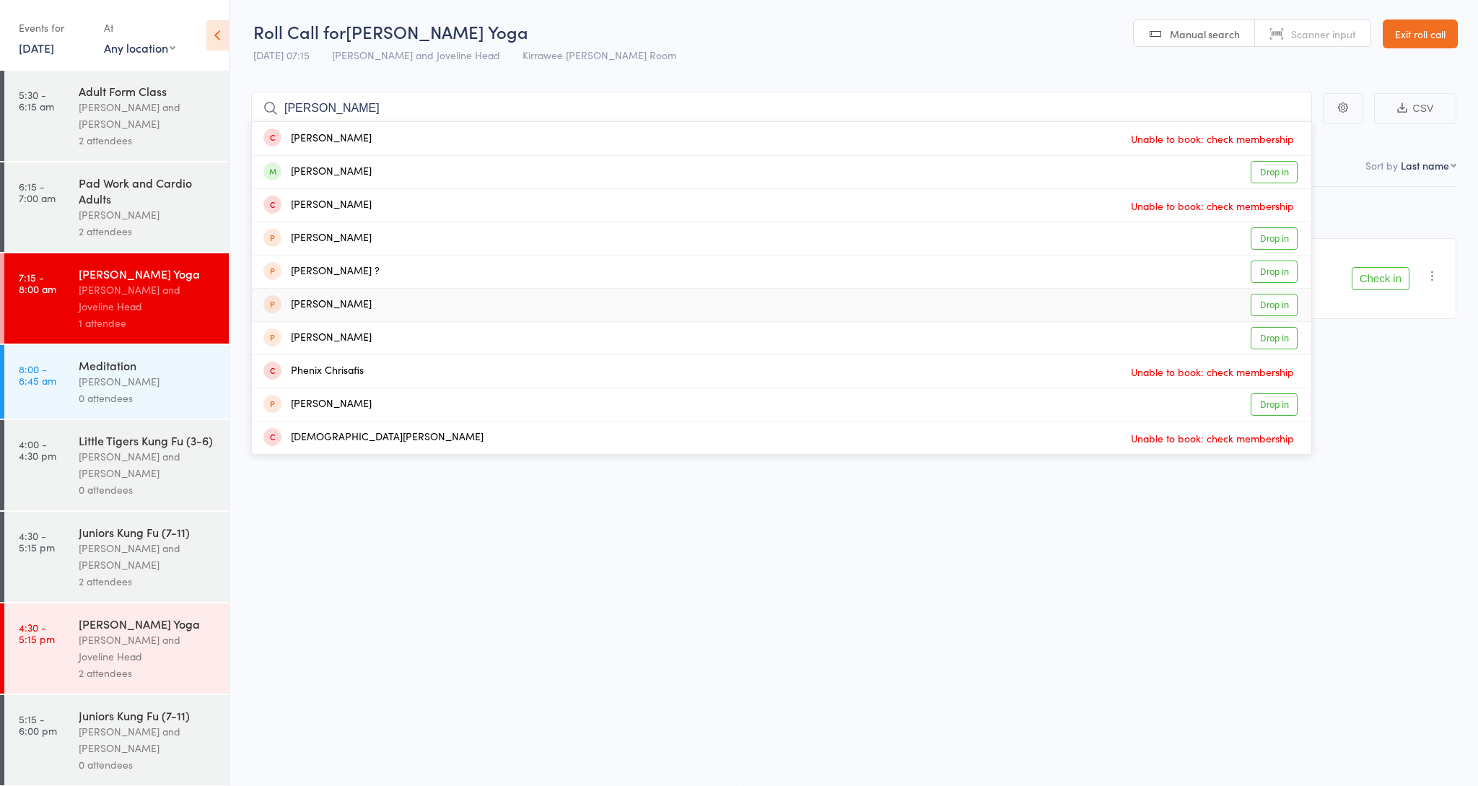
scroll to position [1, 0]
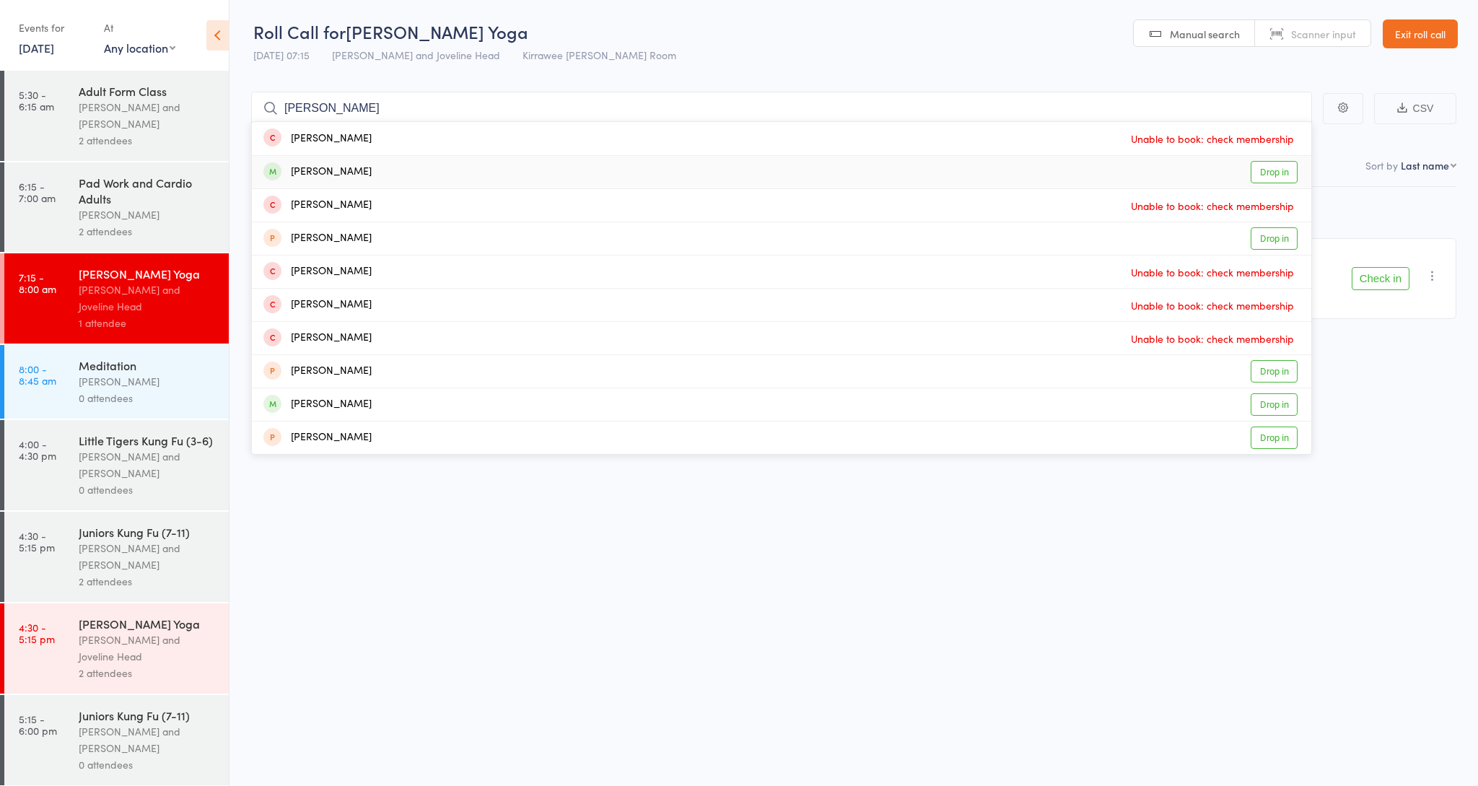
type input "chris wilson"
click at [393, 175] on div "Christopher Wilson Drop in" at bounding box center [781, 172] width 1059 height 32
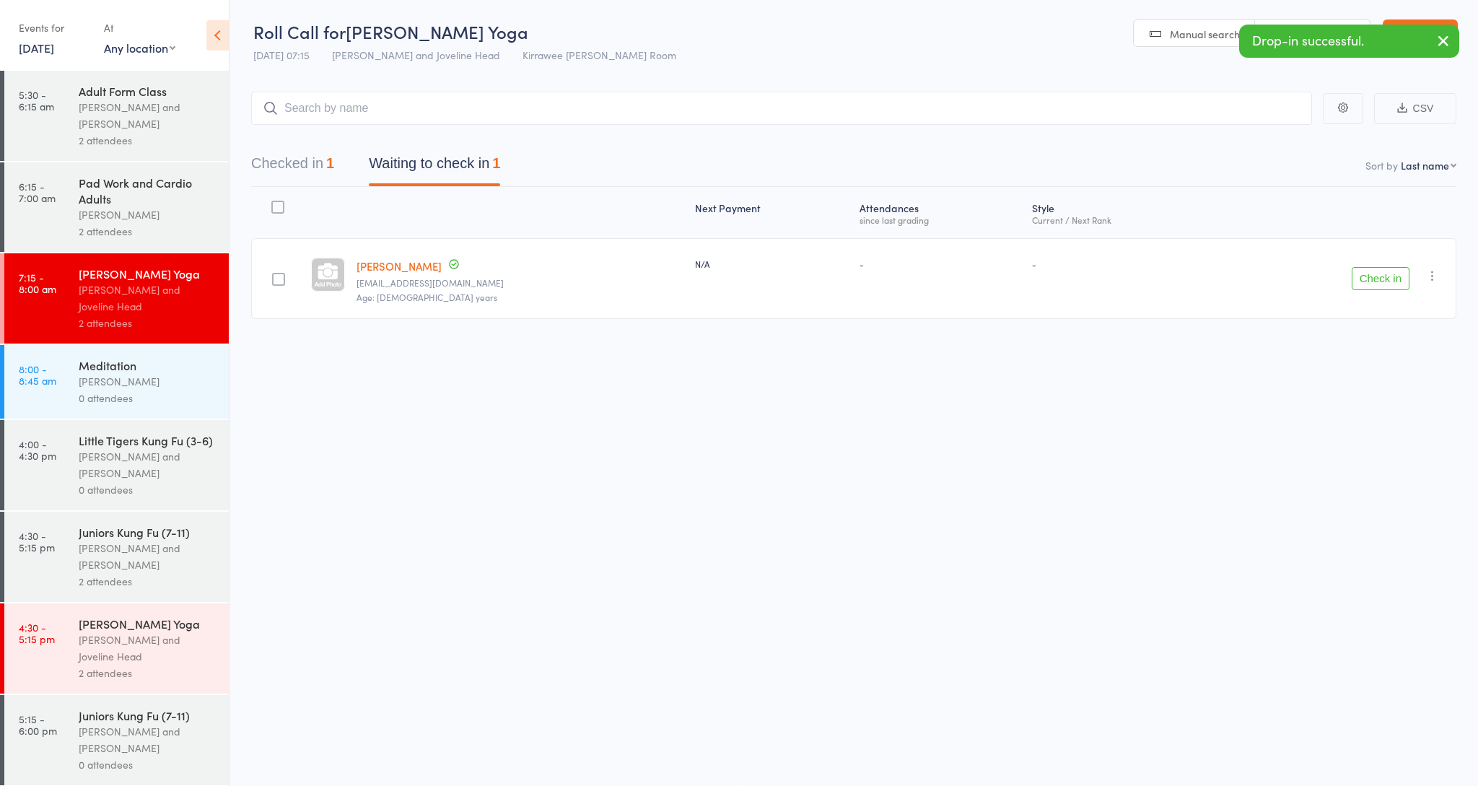
click at [131, 382] on div "[PERSON_NAME]" at bounding box center [148, 381] width 138 height 17
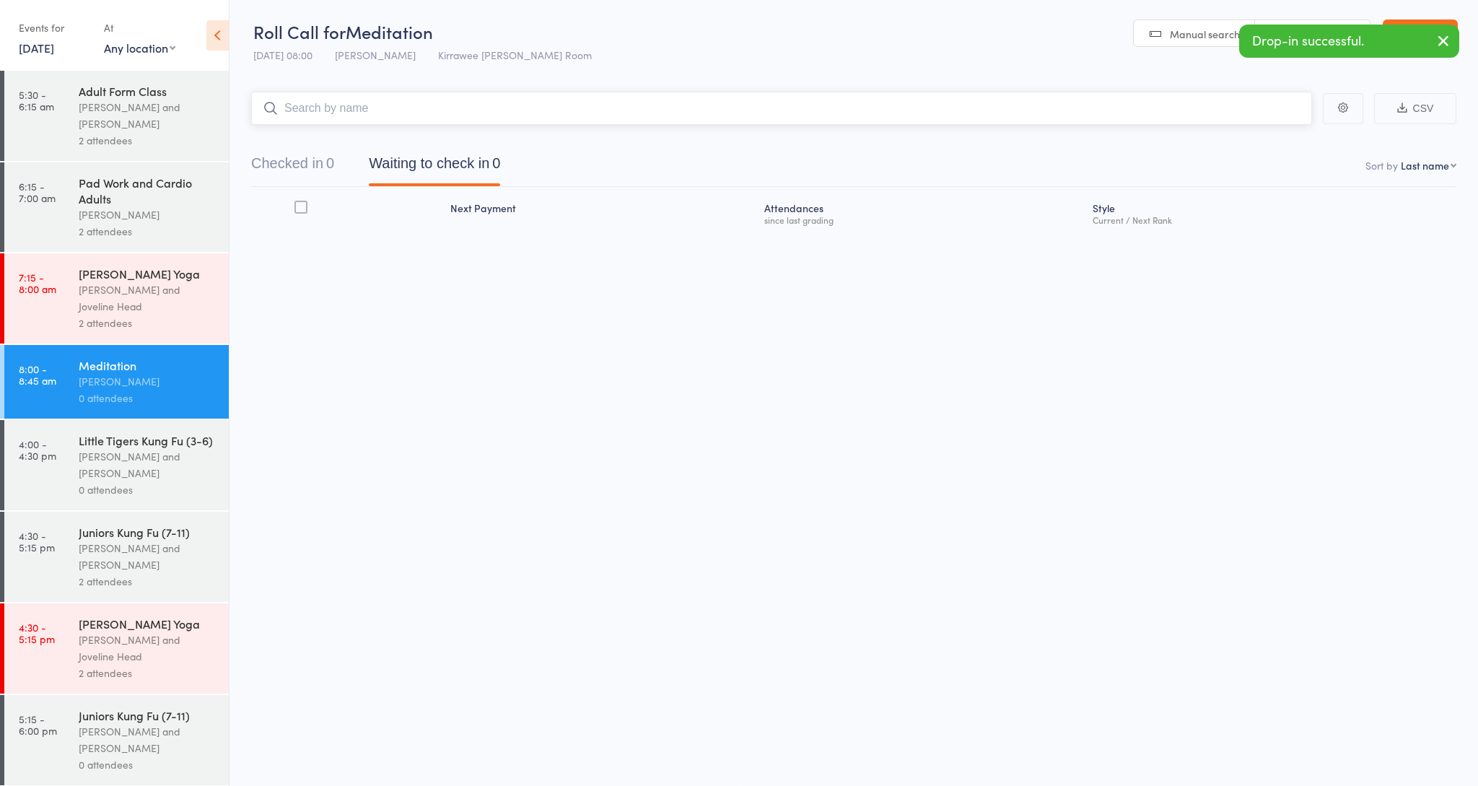
click at [391, 104] on input "search" at bounding box center [781, 108] width 1061 height 33
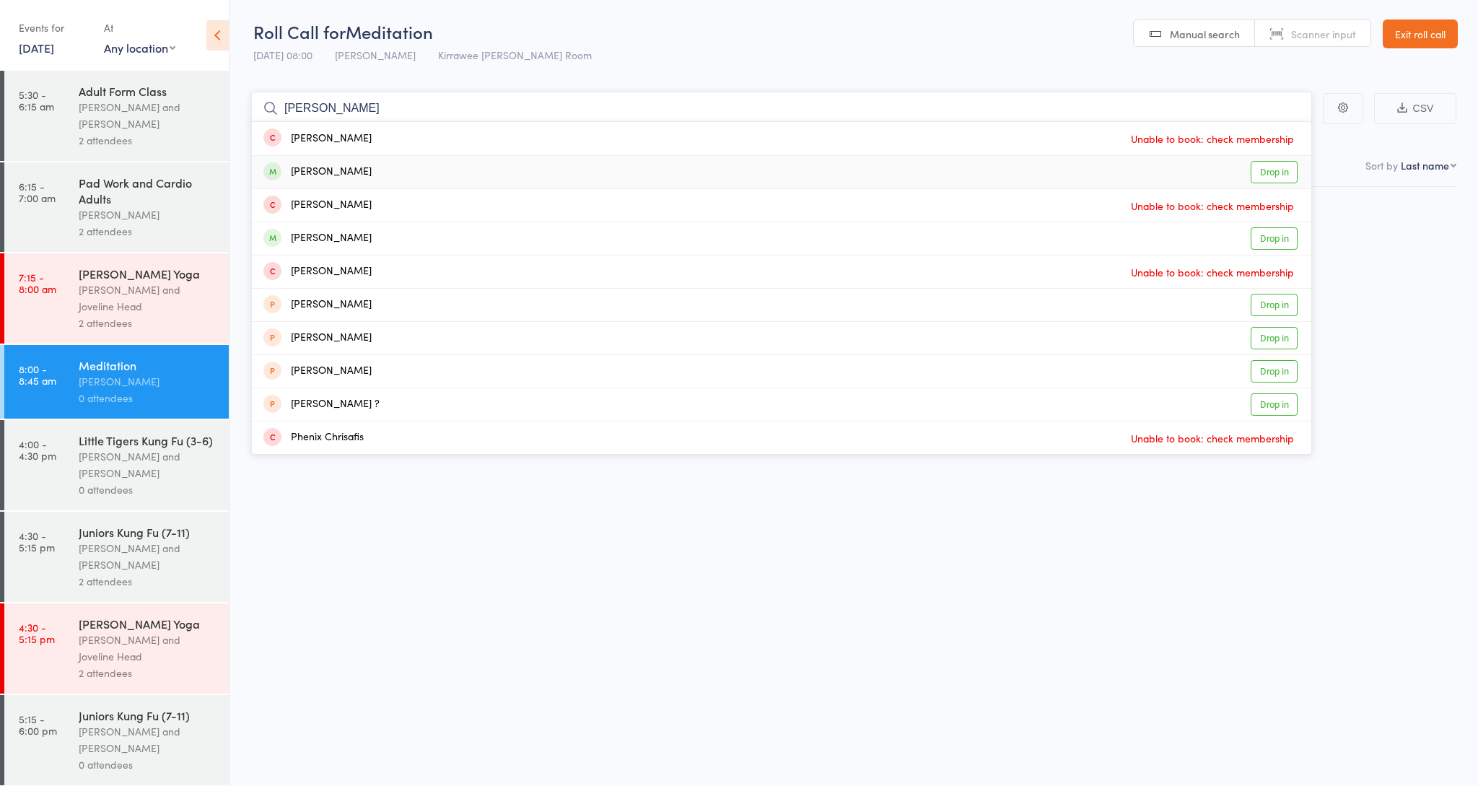
type input "chris wils"
click at [346, 172] on div "[PERSON_NAME]" at bounding box center [317, 172] width 108 height 17
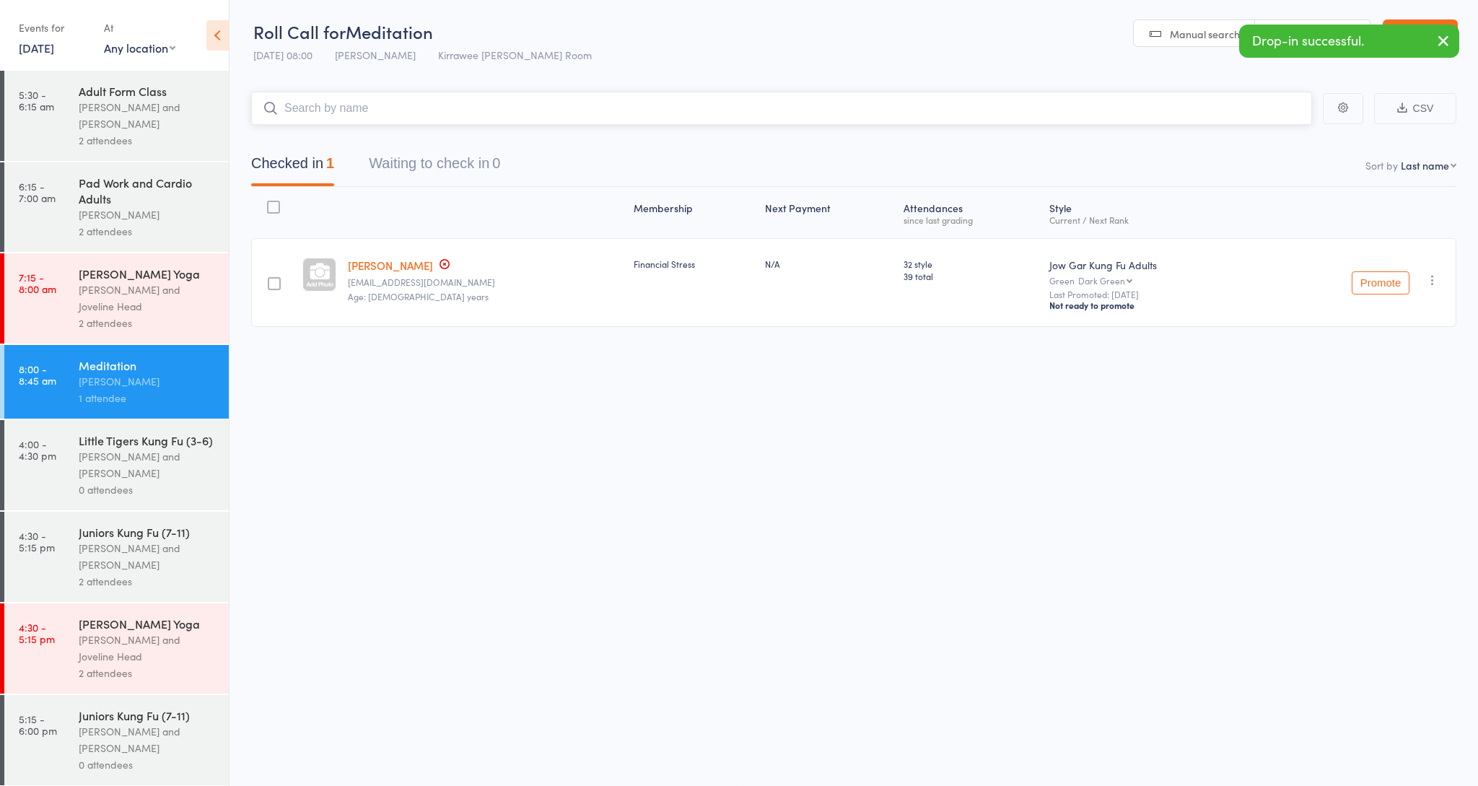
click at [333, 109] on input "search" at bounding box center [781, 108] width 1061 height 33
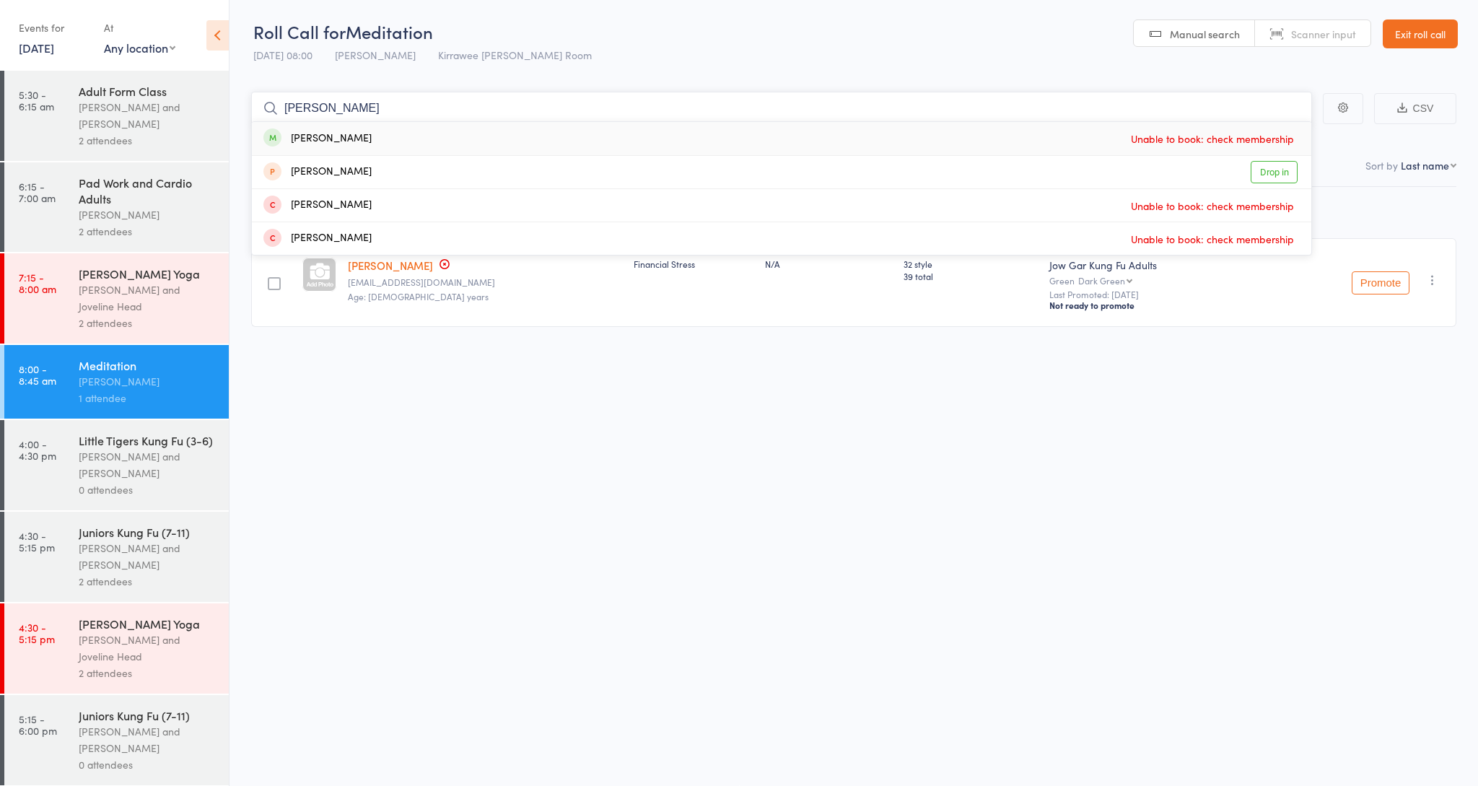
type input "Sandra howarth"
drag, startPoint x: 331, startPoint y: 128, endPoint x: 335, endPoint y: 136, distance: 9.4
click at [331, 128] on div "Sandy Howarth Unable to book: check membership" at bounding box center [781, 138] width 1059 height 33
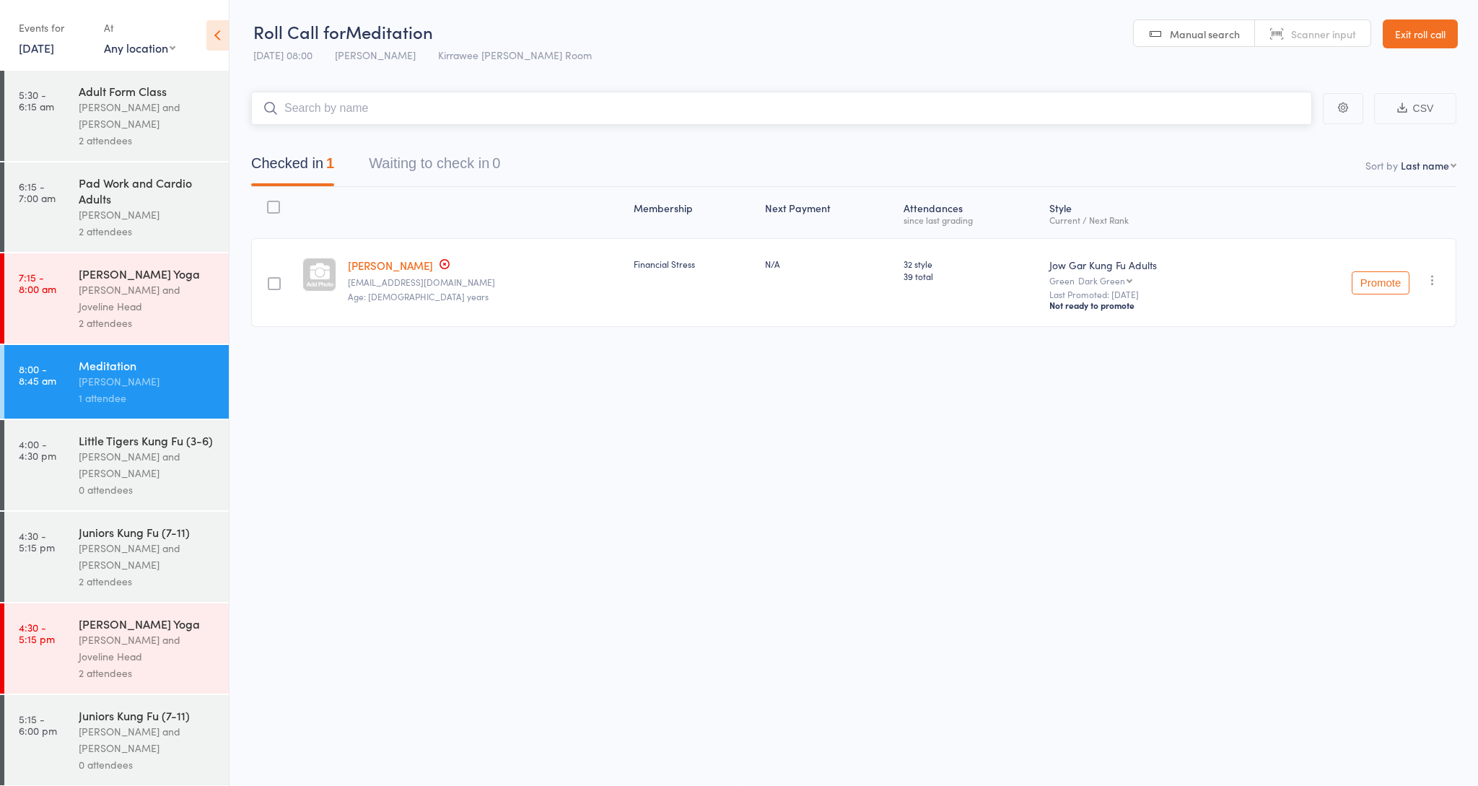
click at [353, 102] on input "search" at bounding box center [781, 108] width 1061 height 33
type input "[PERSON_NAME]"
click at [371, 136] on div "Sandy Howarth Unable to book: check membership" at bounding box center [781, 138] width 1059 height 33
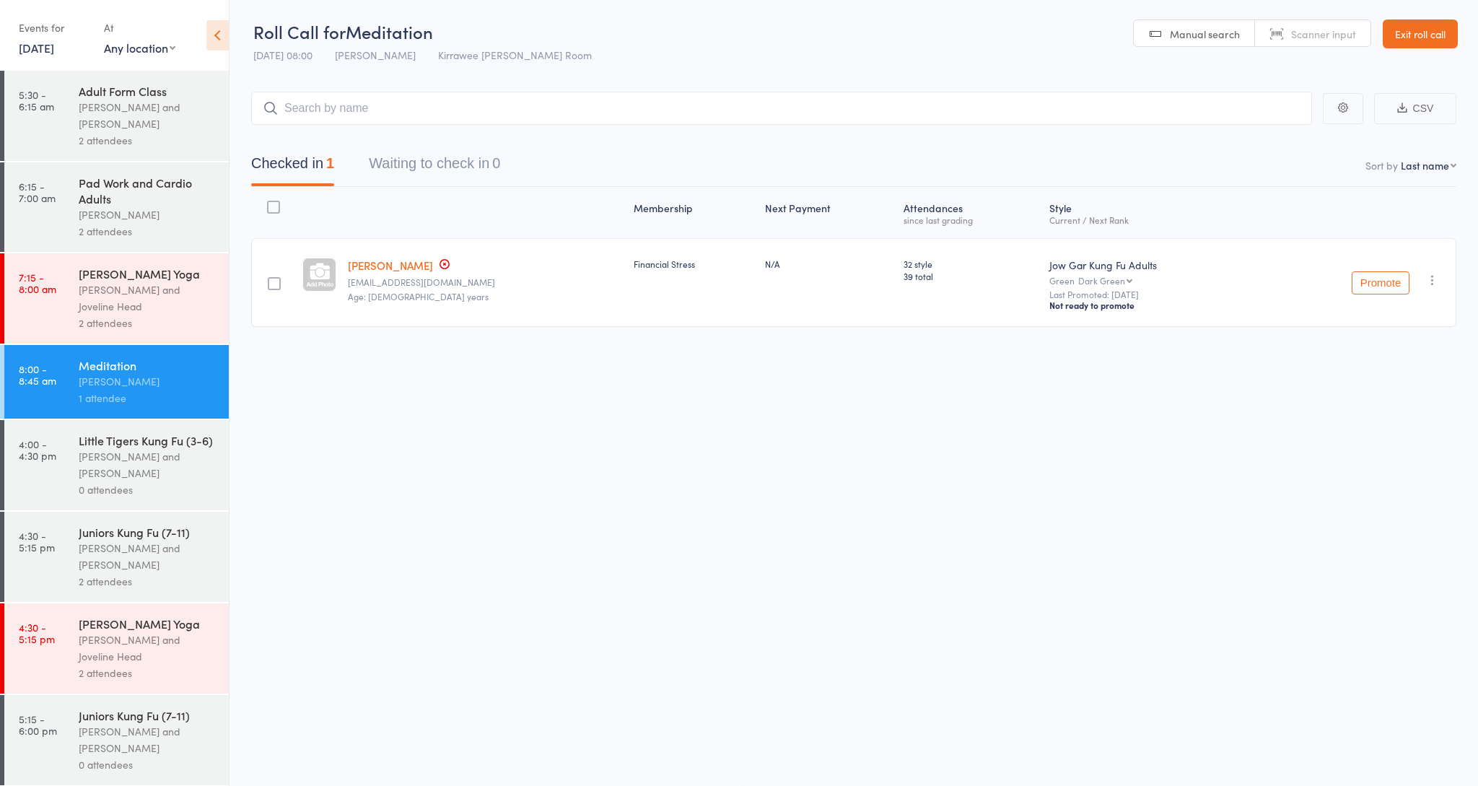
click at [1420, 38] on link "Exit roll call" at bounding box center [1420, 33] width 75 height 29
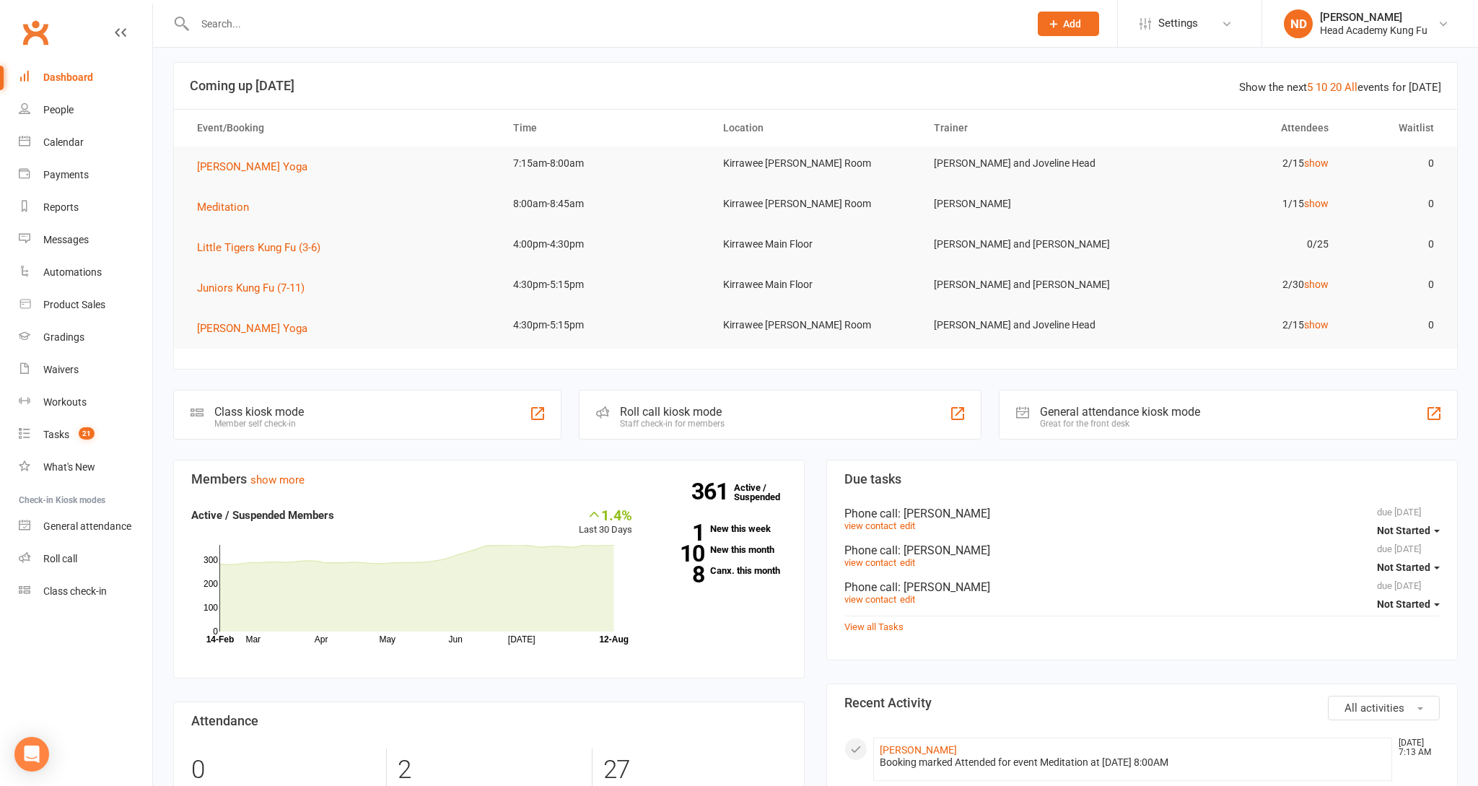
click at [284, 29] on input "text" at bounding box center [604, 24] width 829 height 20
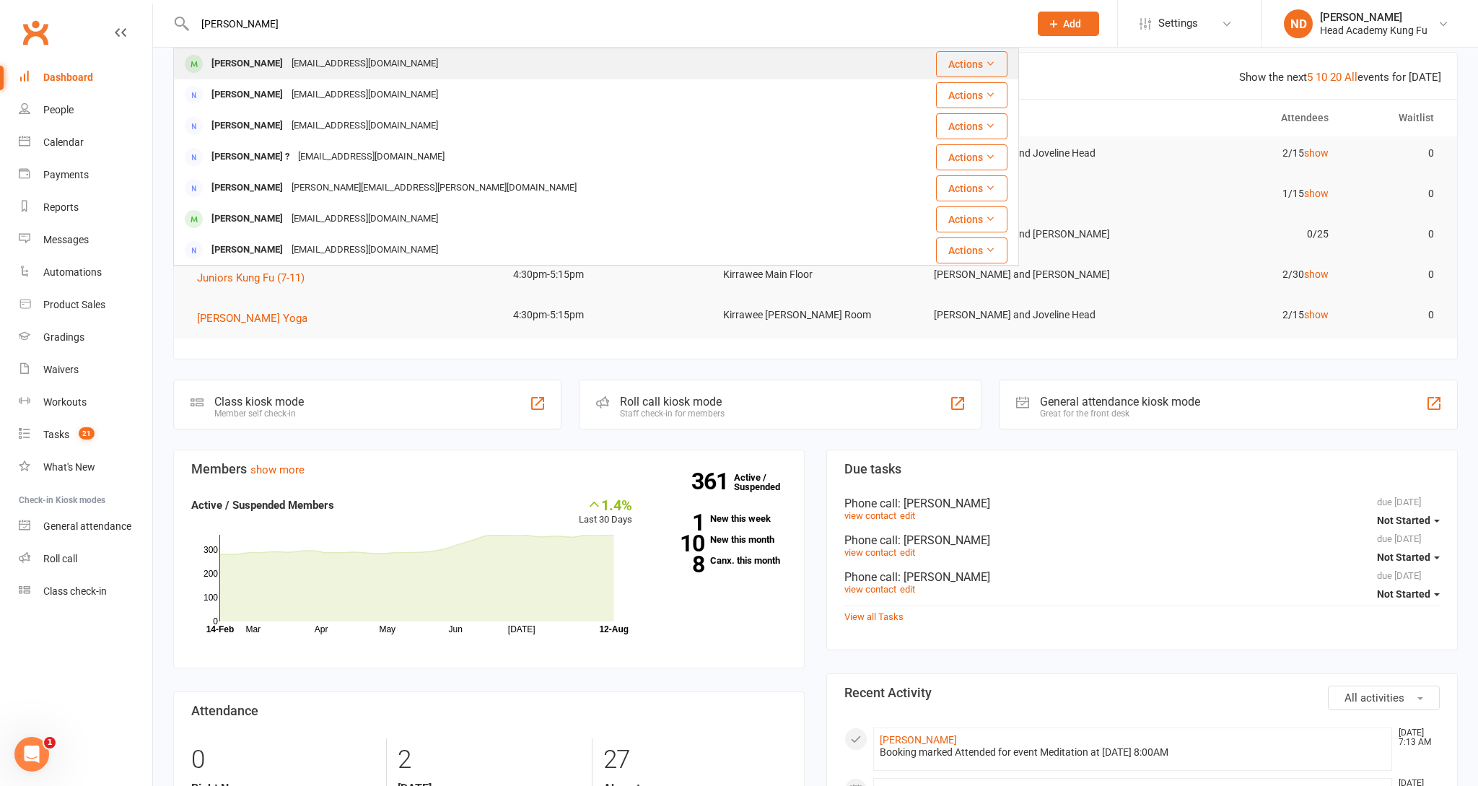
type input "[PERSON_NAME]"
click at [279, 63] on div "[PERSON_NAME]" at bounding box center [247, 63] width 80 height 21
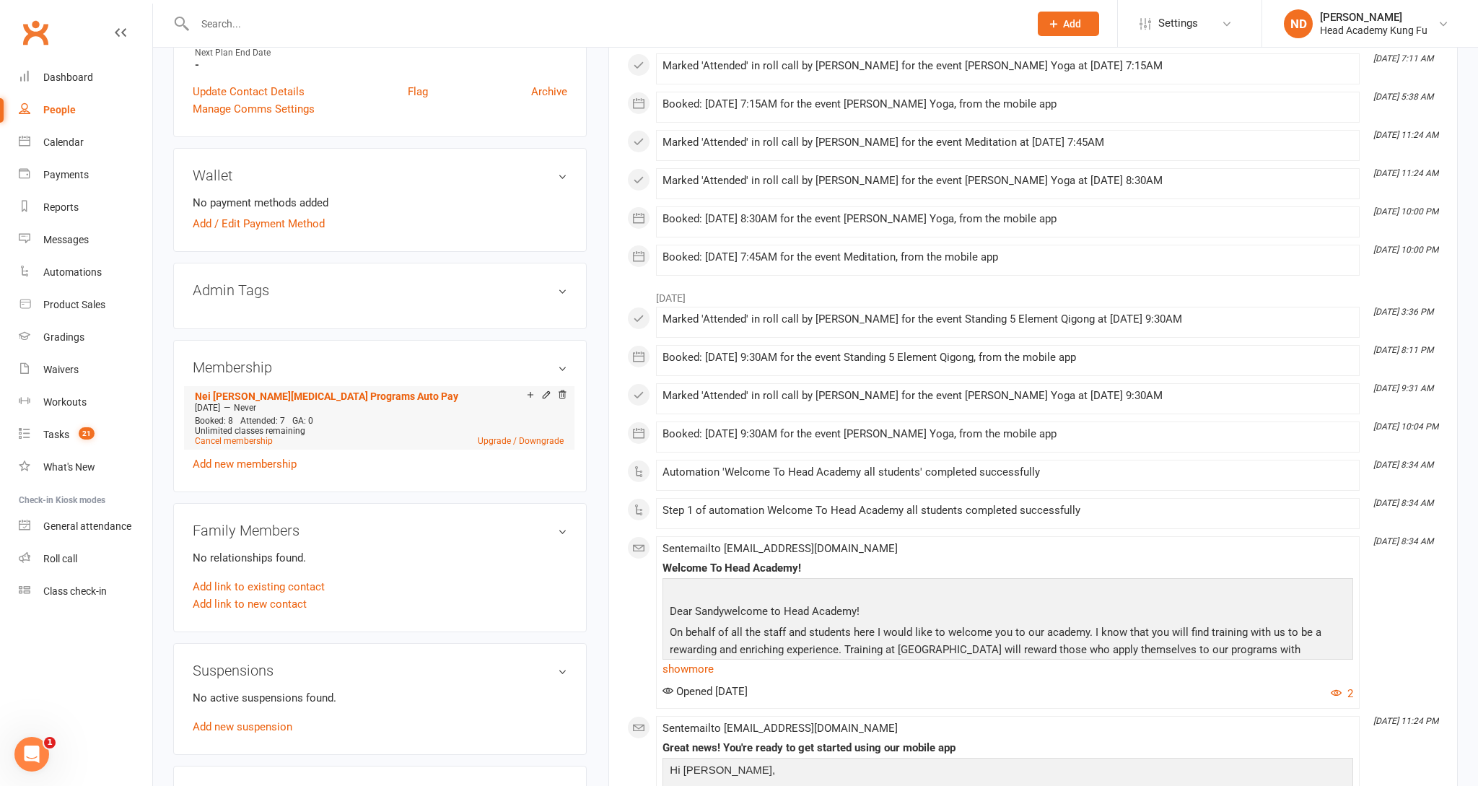
scroll to position [455, 0]
click at [546, 393] on icon at bounding box center [546, 394] width 10 height 10
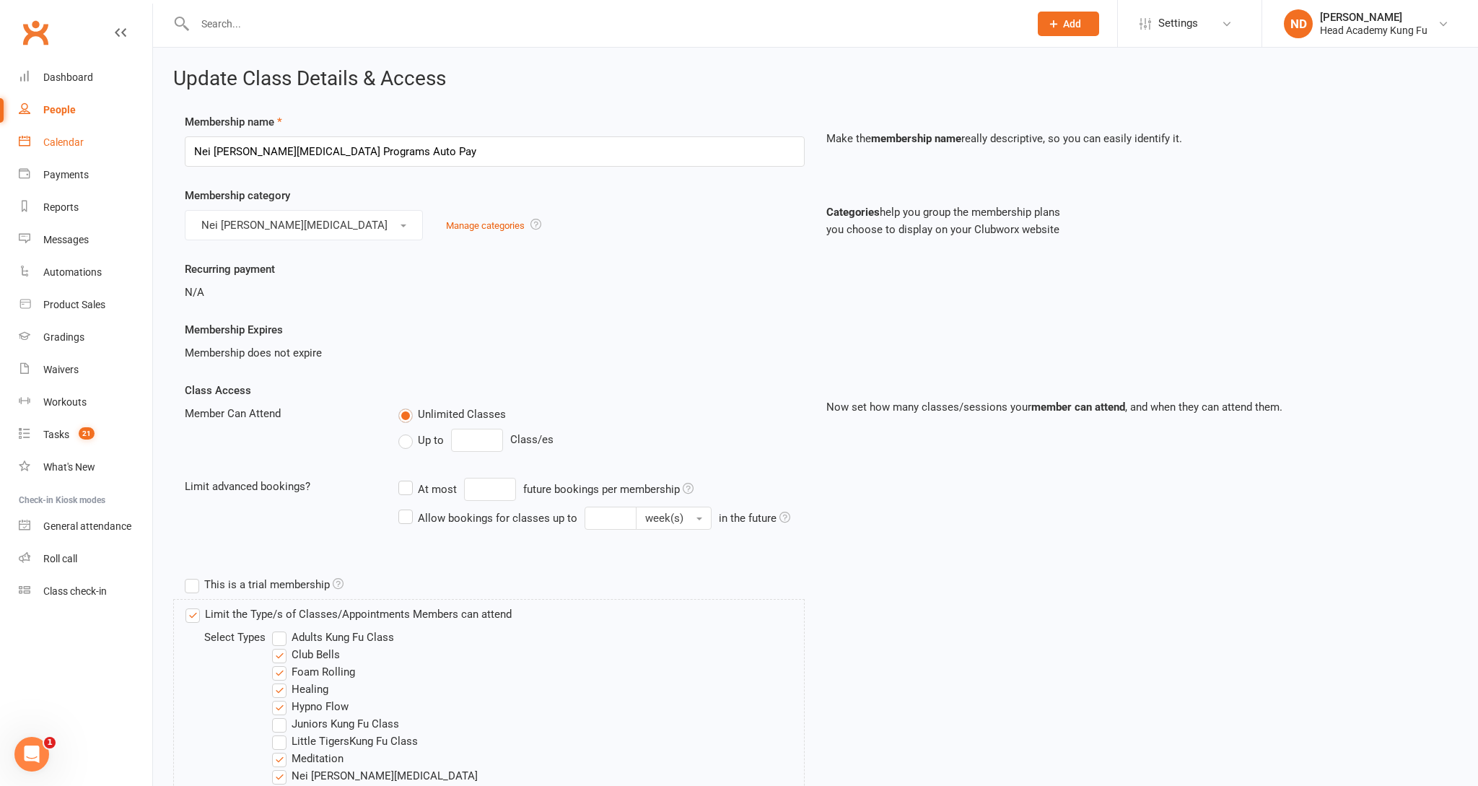
click at [60, 142] on div "Calendar" at bounding box center [63, 142] width 40 height 12
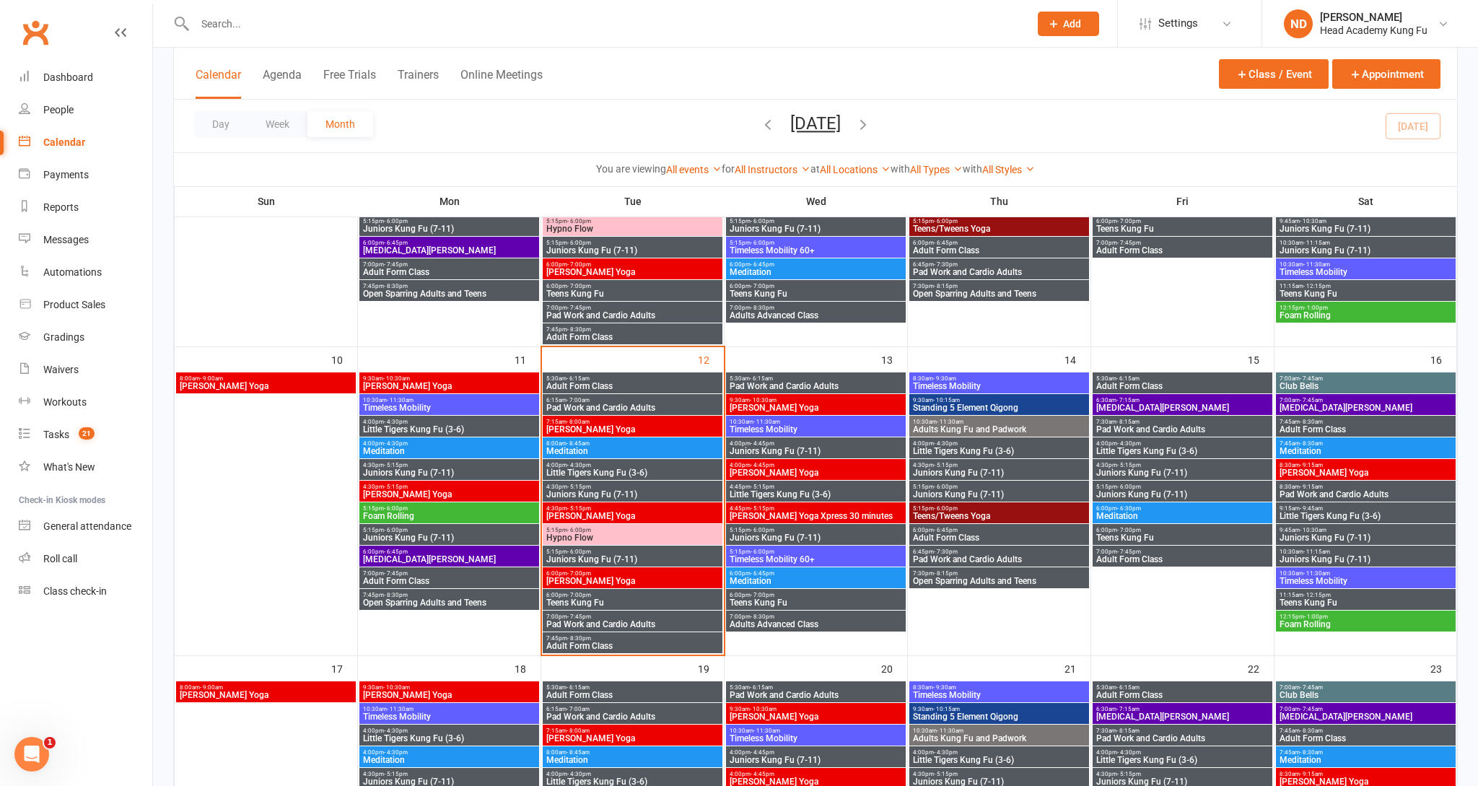
scroll to position [685, 0]
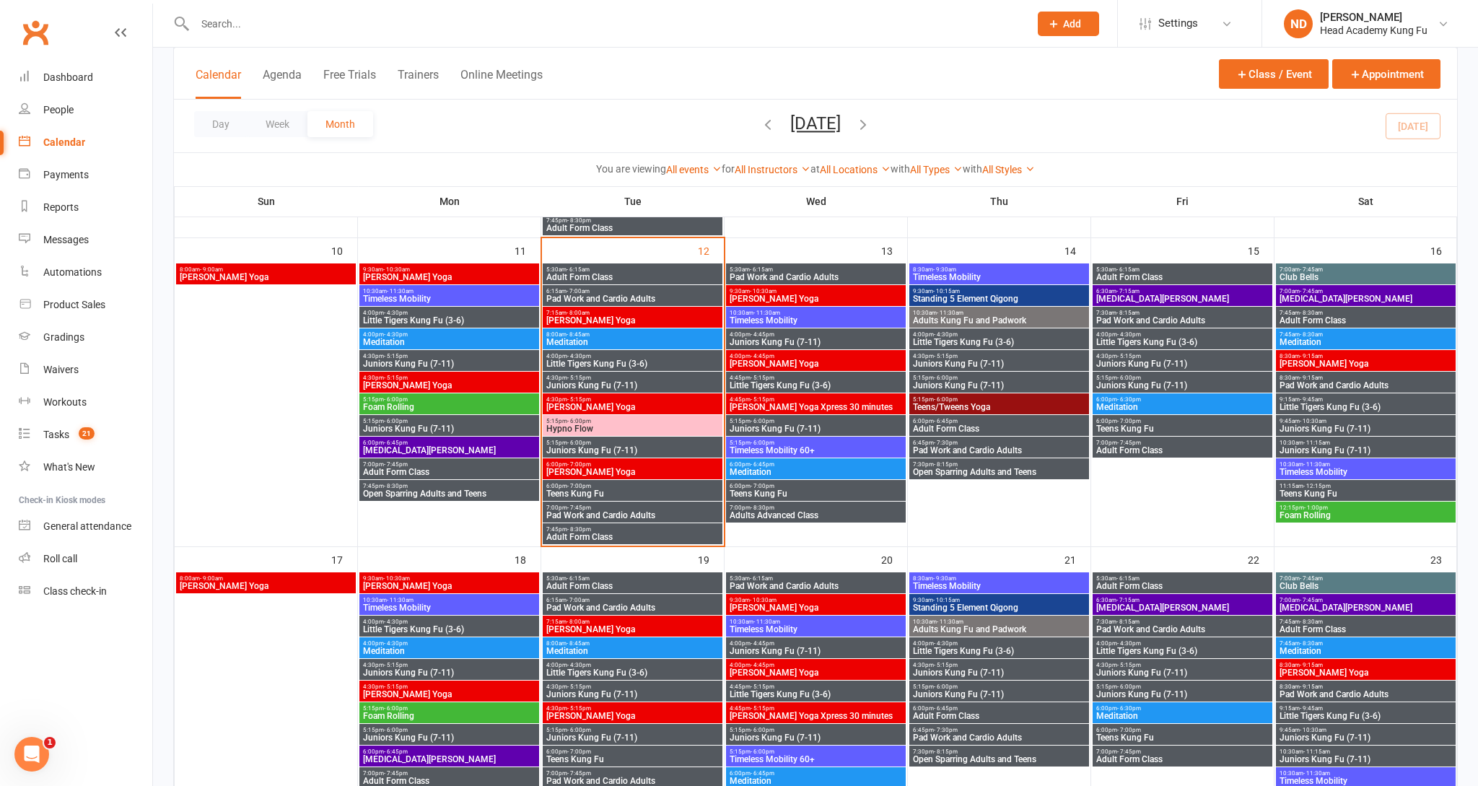
click at [612, 338] on span "Meditation" at bounding box center [633, 342] width 174 height 9
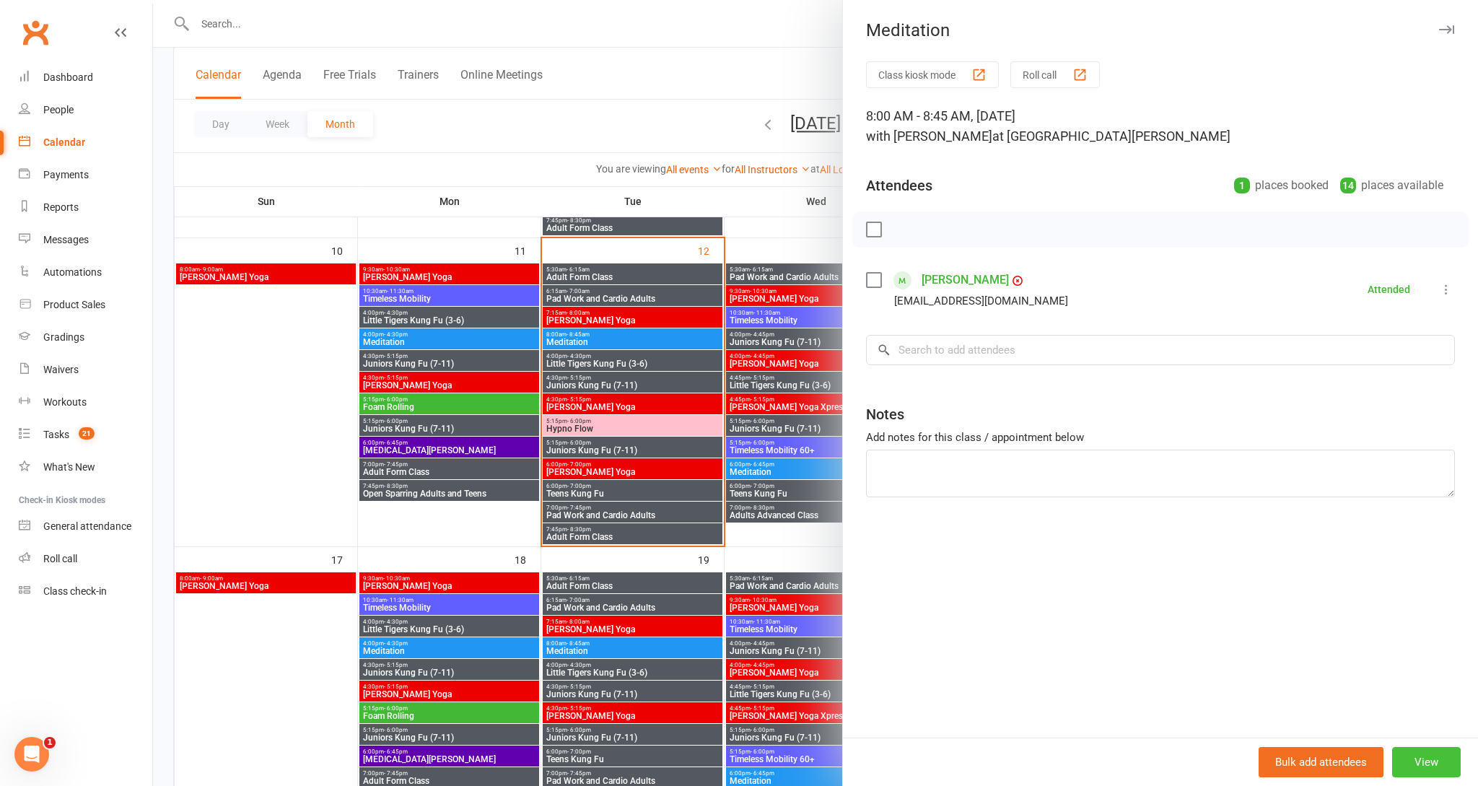
click at [1426, 768] on button "View" at bounding box center [1426, 762] width 69 height 30
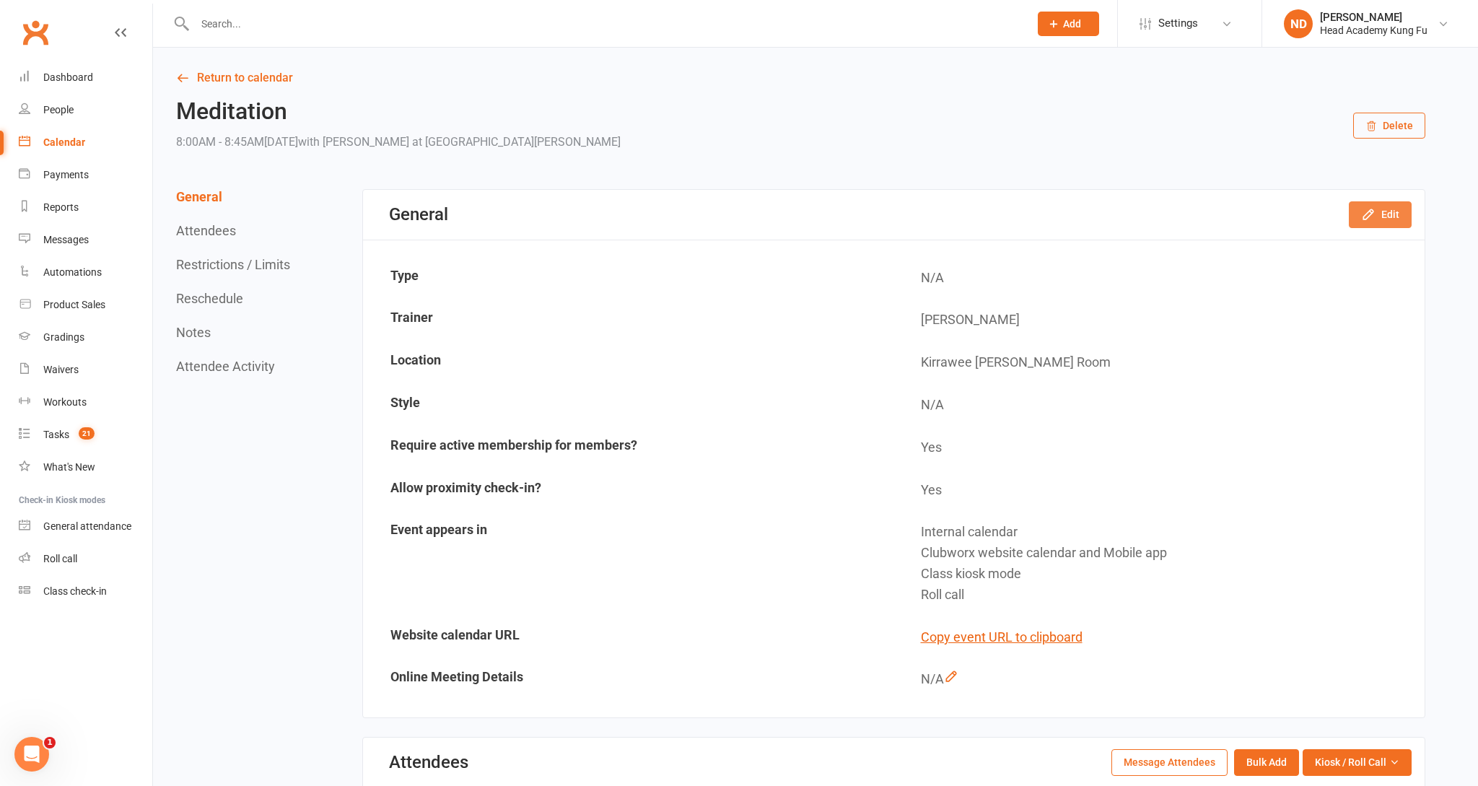
click at [1391, 212] on button "Edit" at bounding box center [1380, 214] width 63 height 26
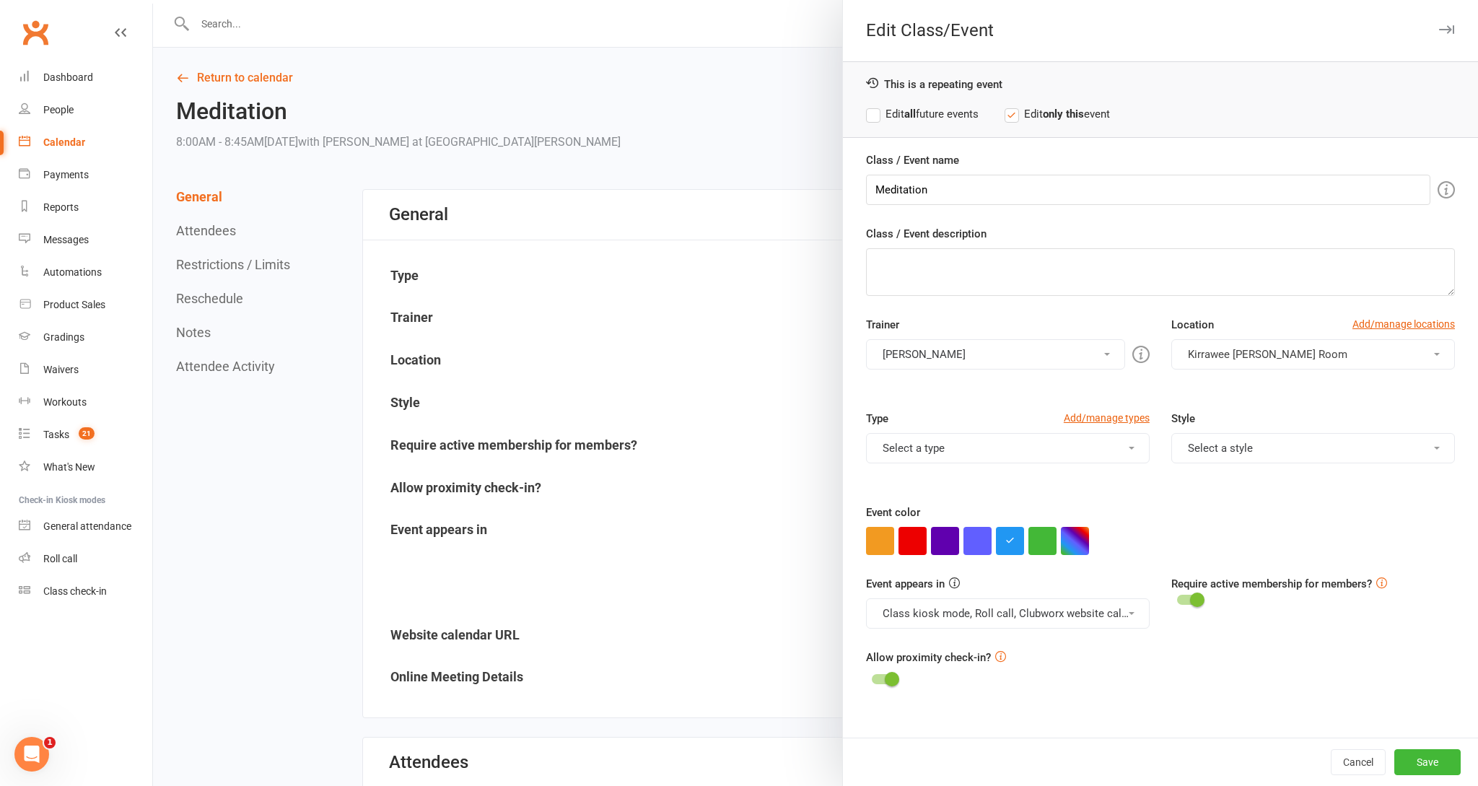
click at [1271, 452] on button "Select a style" at bounding box center [1313, 448] width 284 height 30
click at [1269, 451] on button "Select a style" at bounding box center [1313, 448] width 284 height 30
click at [1095, 457] on button "Select a type" at bounding box center [1008, 448] width 284 height 30
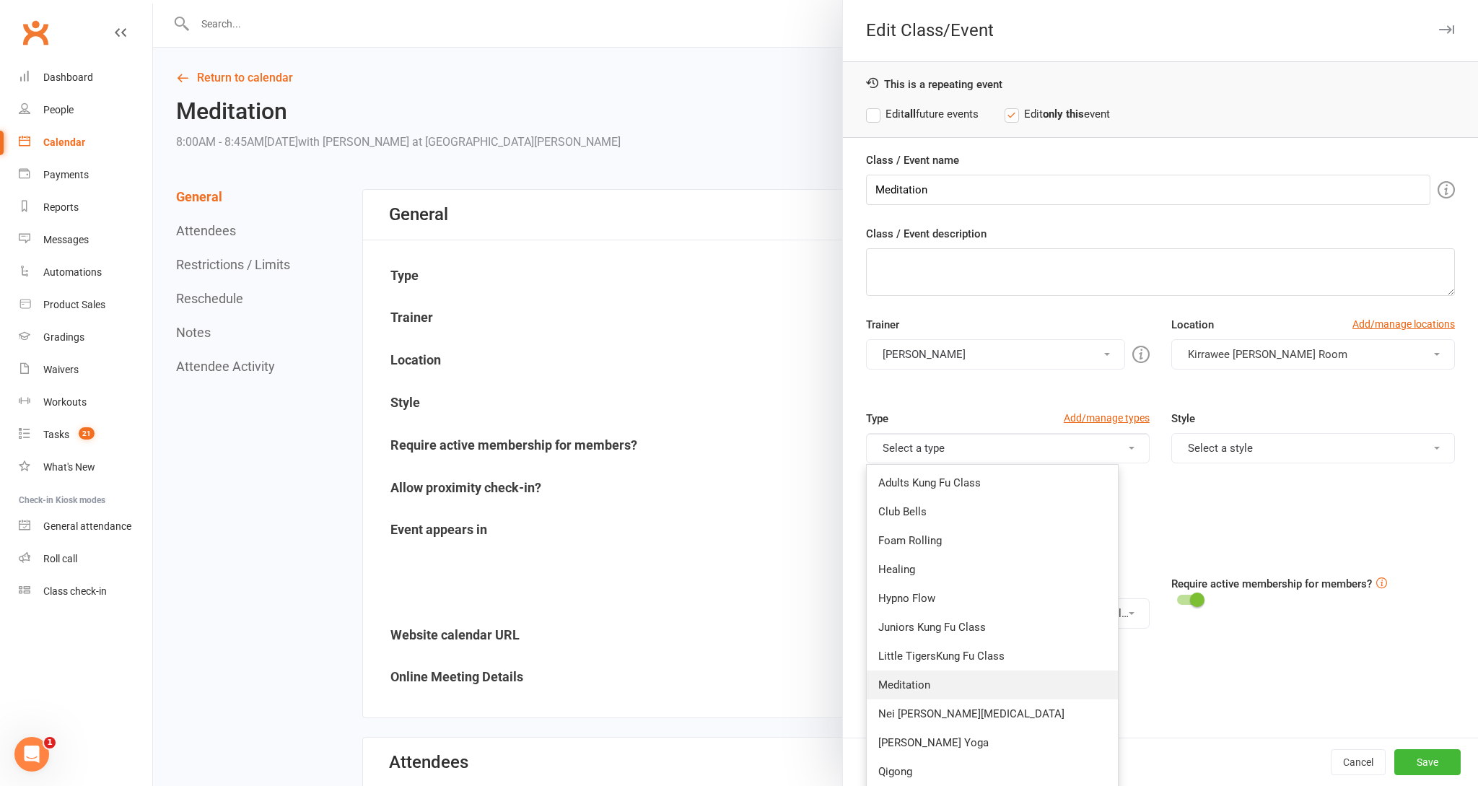
click at [916, 692] on link "Meditation" at bounding box center [992, 684] width 251 height 29
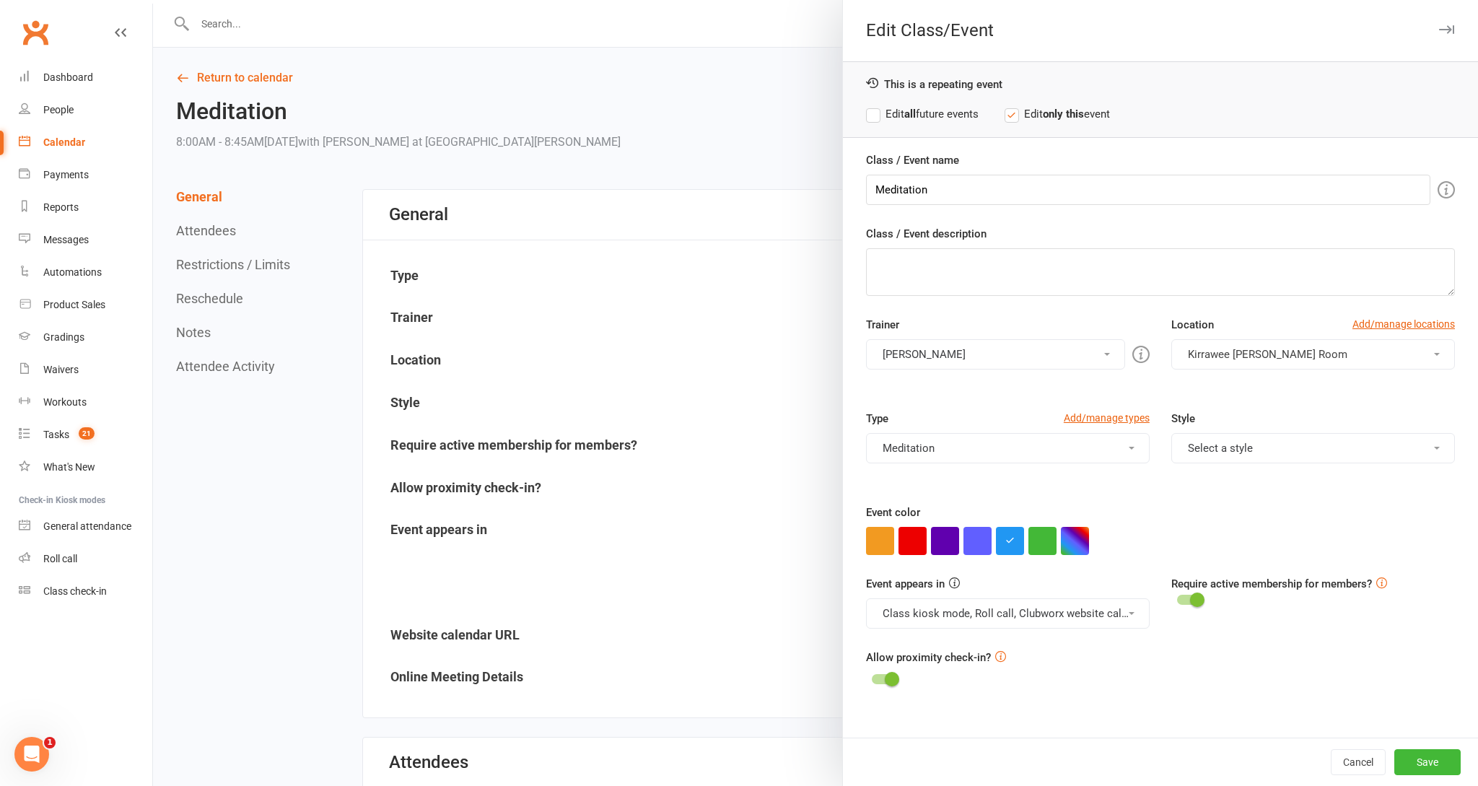
click at [875, 111] on label "Edit all future events" at bounding box center [922, 113] width 113 height 17
click at [1437, 763] on button "Save" at bounding box center [1427, 762] width 66 height 26
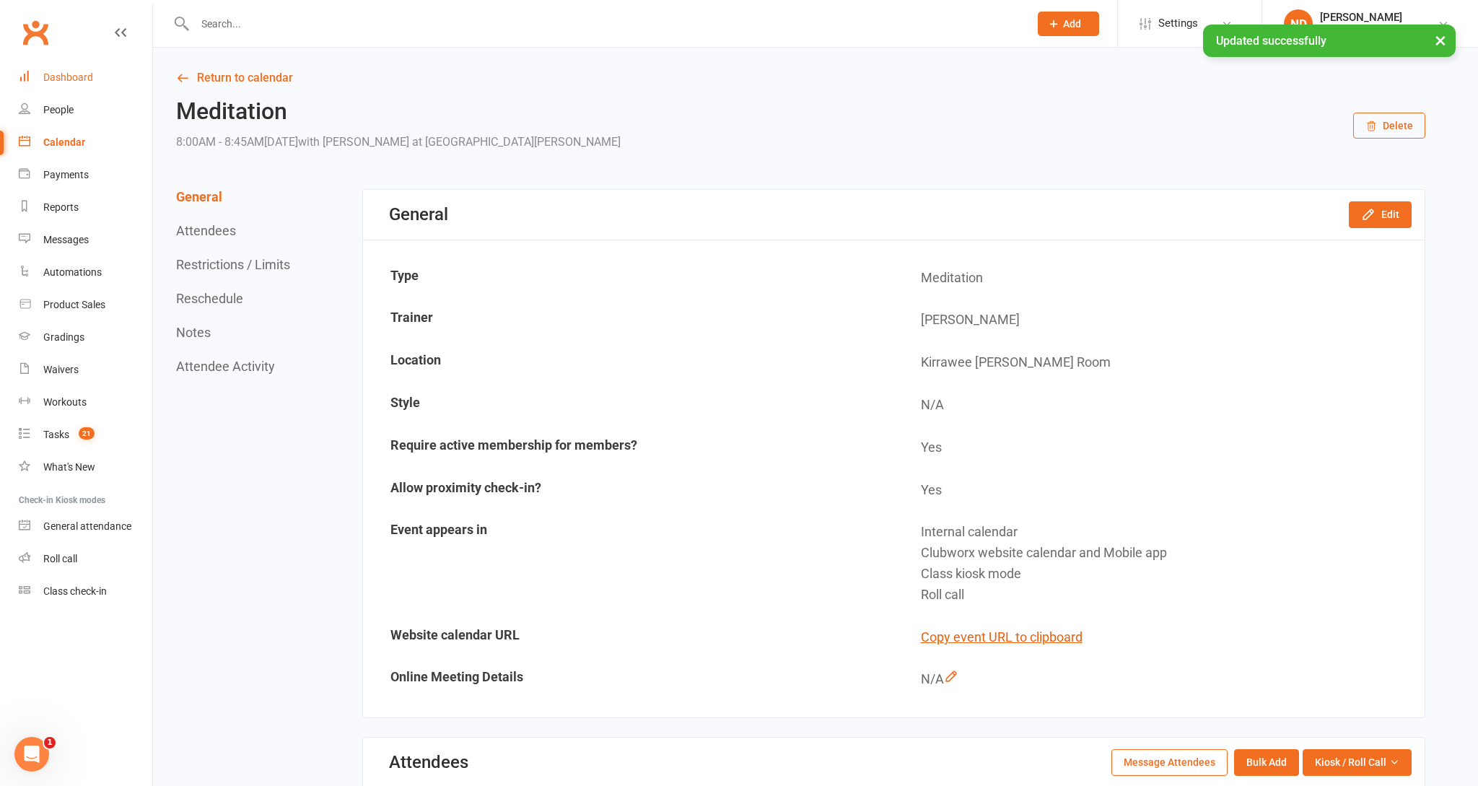
click at [69, 74] on div "Dashboard" at bounding box center [68, 77] width 50 height 12
